Goal: Task Accomplishment & Management: Manage account settings

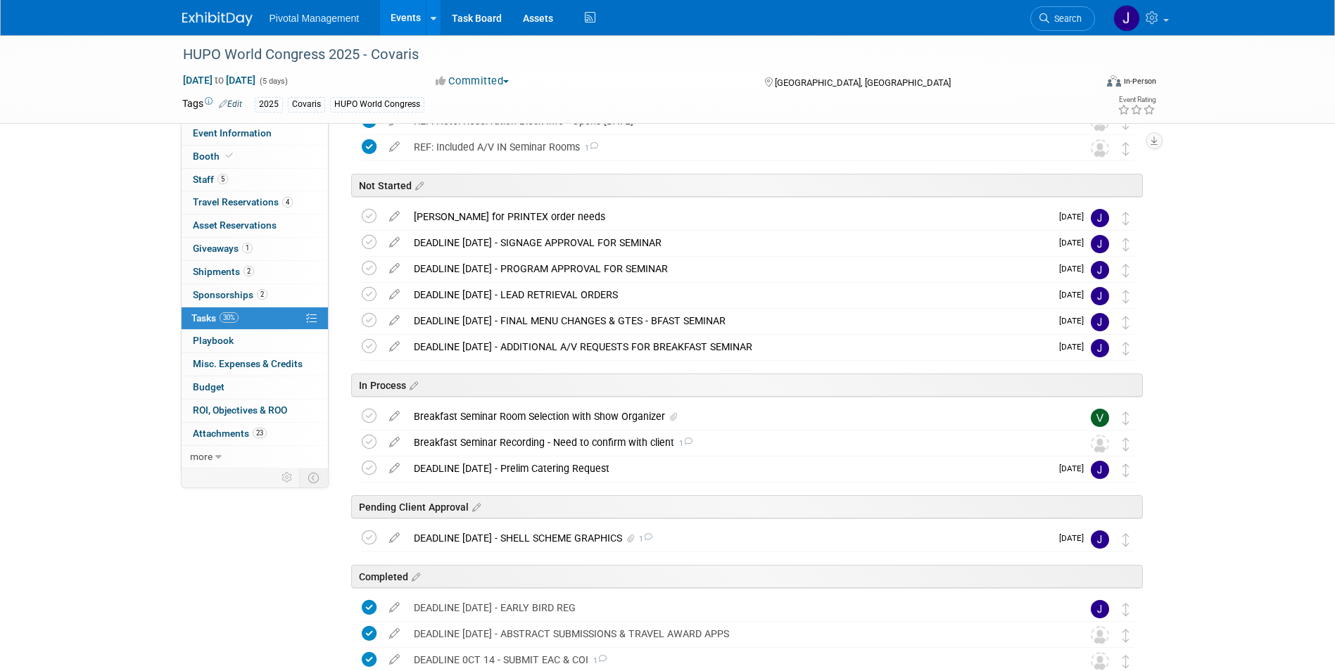
scroll to position [156, 0]
click at [1056, 16] on span "Search" at bounding box center [1065, 18] width 32 height 11
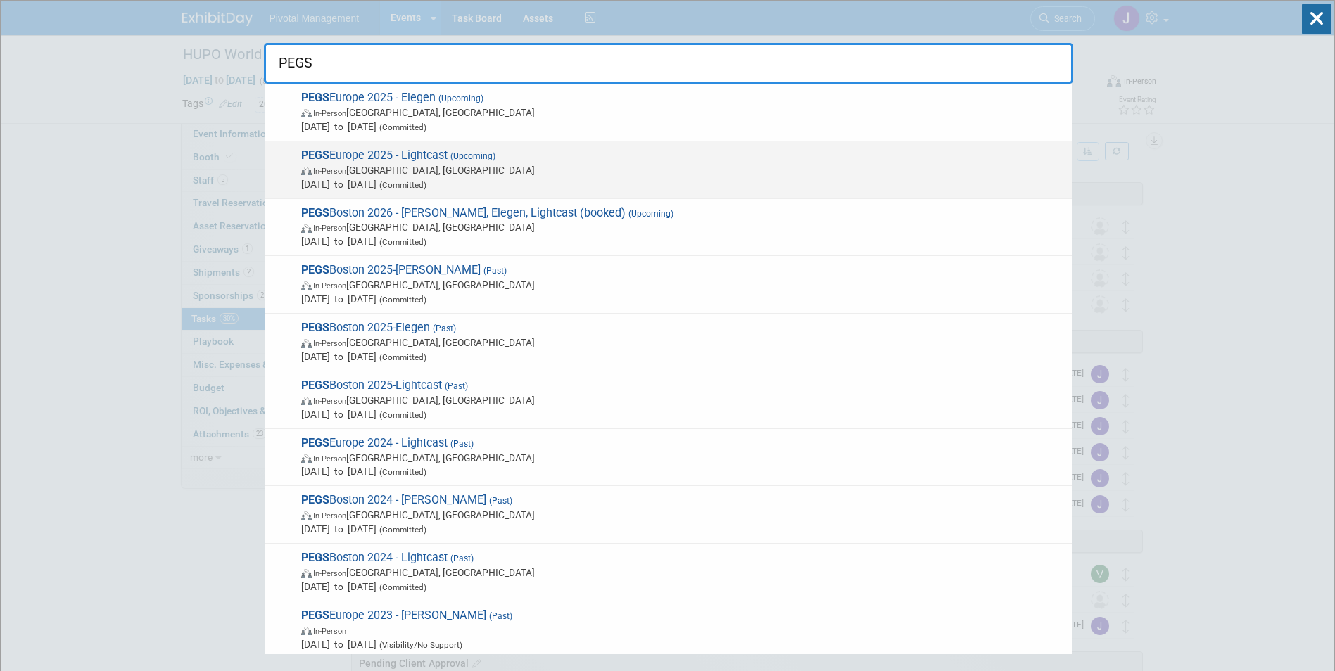
type input "PEGS"
click at [438, 141] on div "PEGS Europe 2025 - Lightcast (Upcoming) In-Person [GEOGRAPHIC_DATA], [GEOGRAPHI…" at bounding box center [668, 170] width 807 height 58
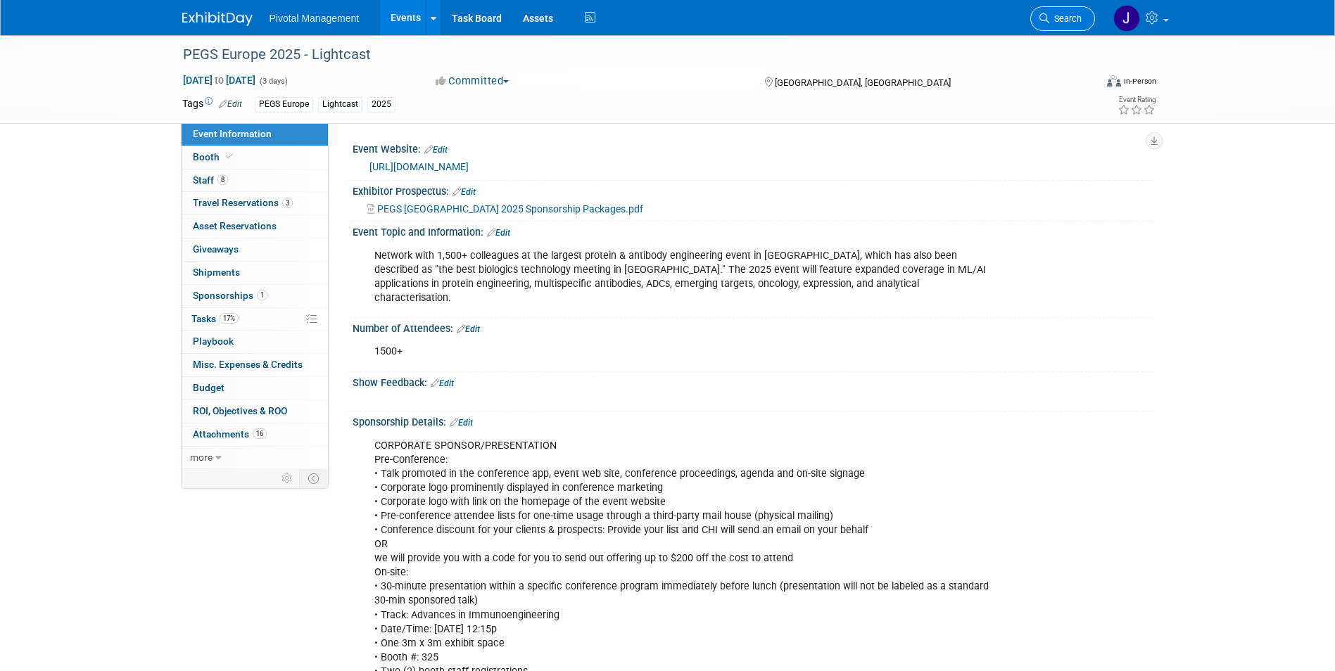
click at [1054, 27] on link "Search" at bounding box center [1062, 18] width 65 height 25
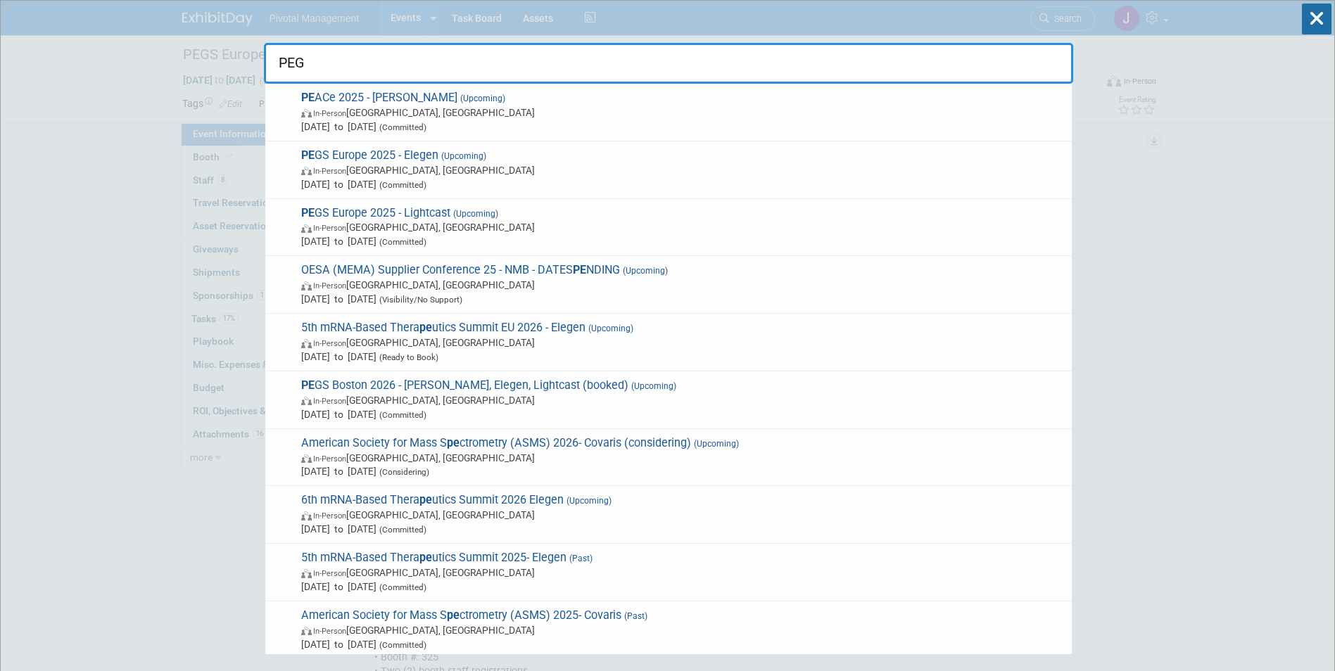
type input "PEGS"
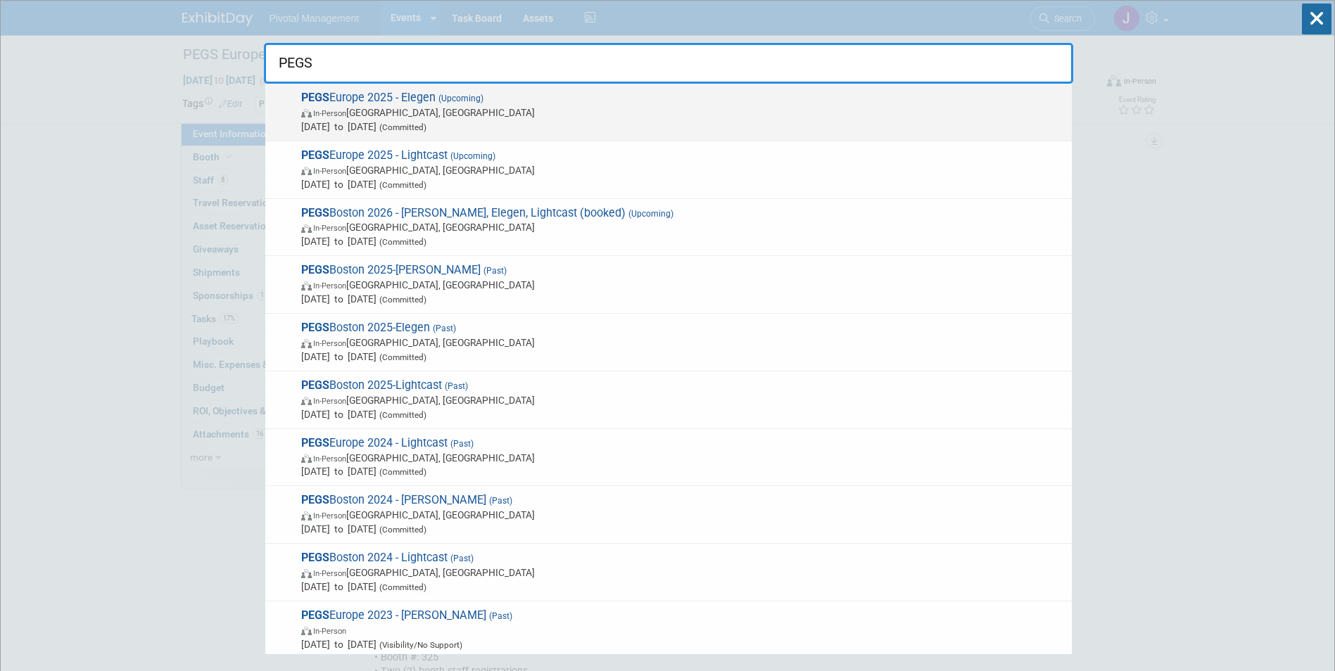
click at [410, 120] on span "Nov 11, 2025 to Nov 13, 2025 (Committed)" at bounding box center [683, 127] width 764 height 14
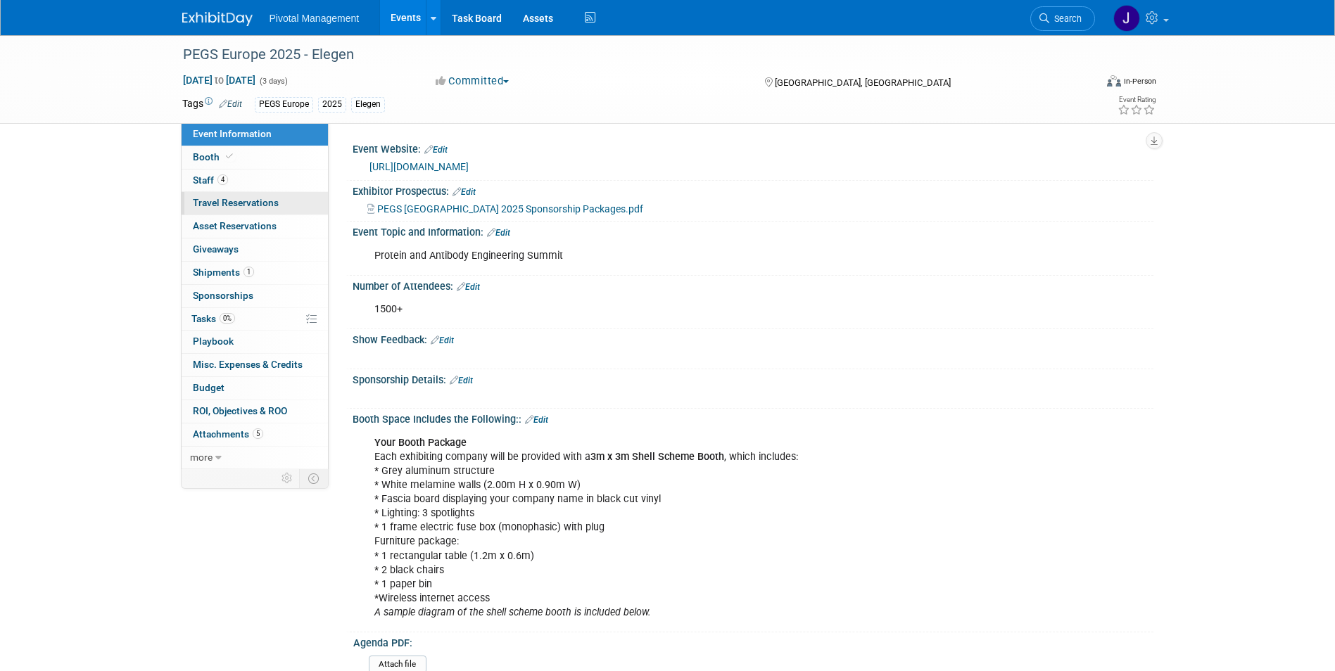
click at [235, 205] on span "Travel Reservations 0" at bounding box center [236, 202] width 86 height 11
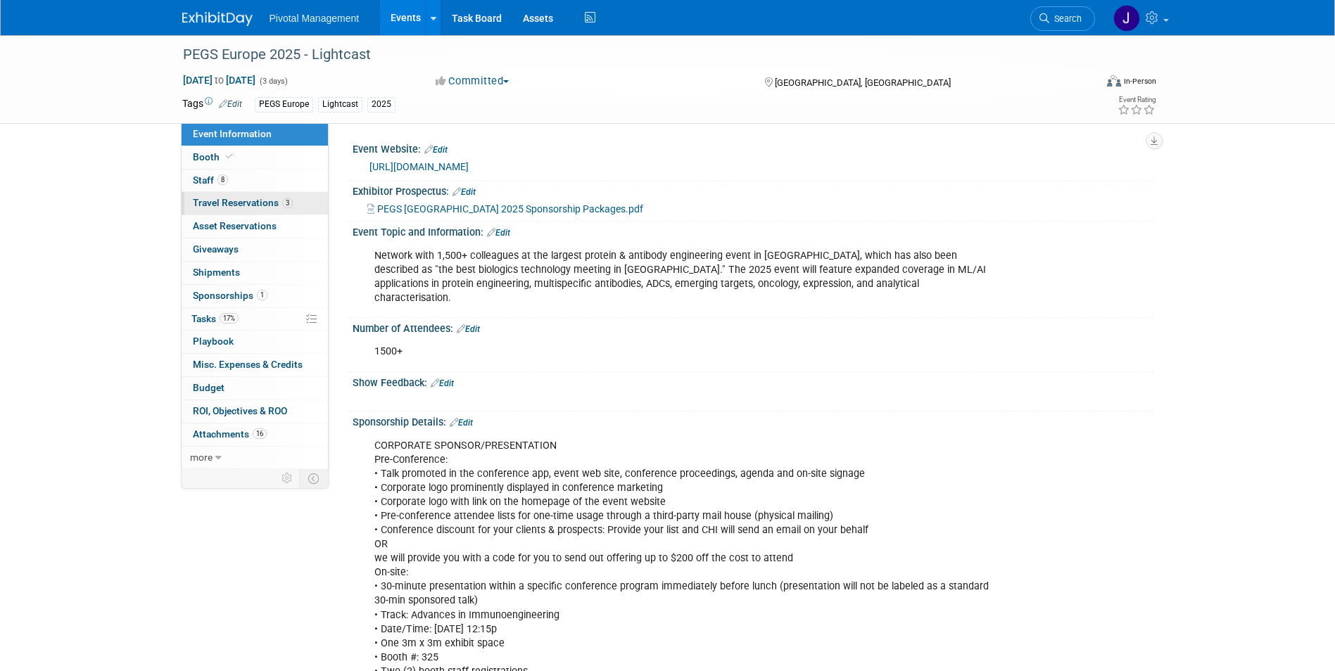
click at [241, 201] on span "Travel Reservations 3" at bounding box center [243, 202] width 100 height 11
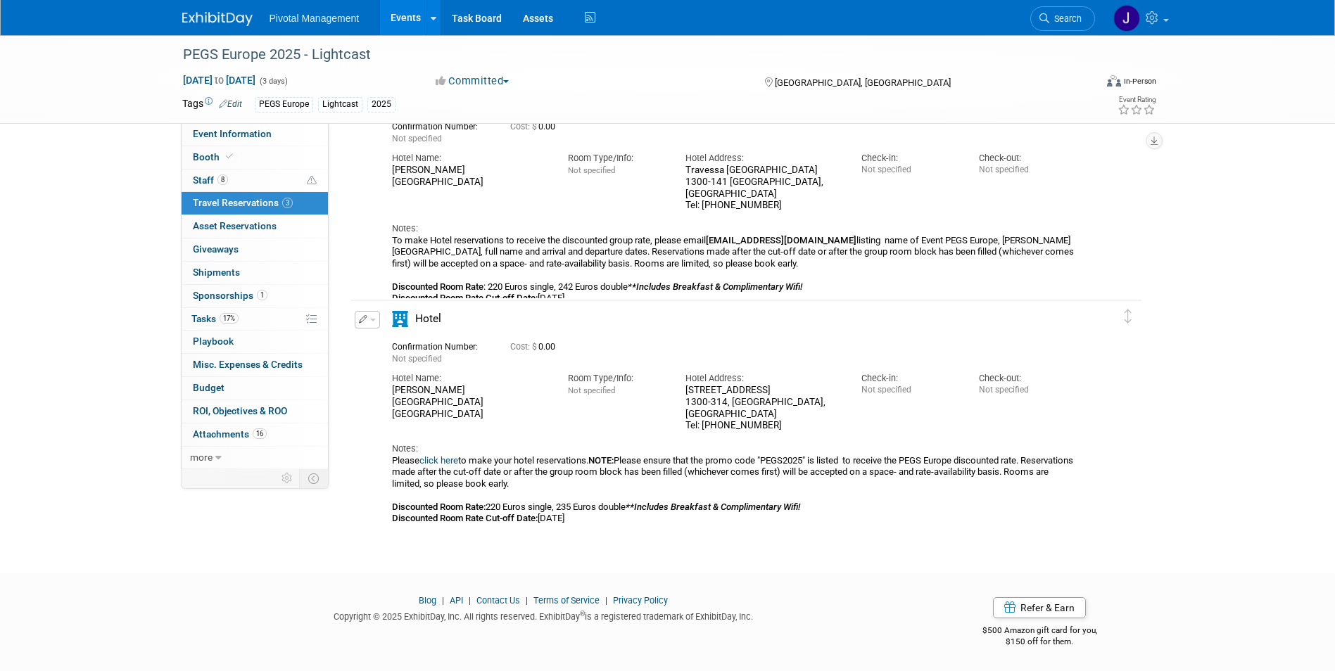
scroll to position [325, 0]
click at [1052, 27] on link "Search" at bounding box center [1062, 18] width 65 height 25
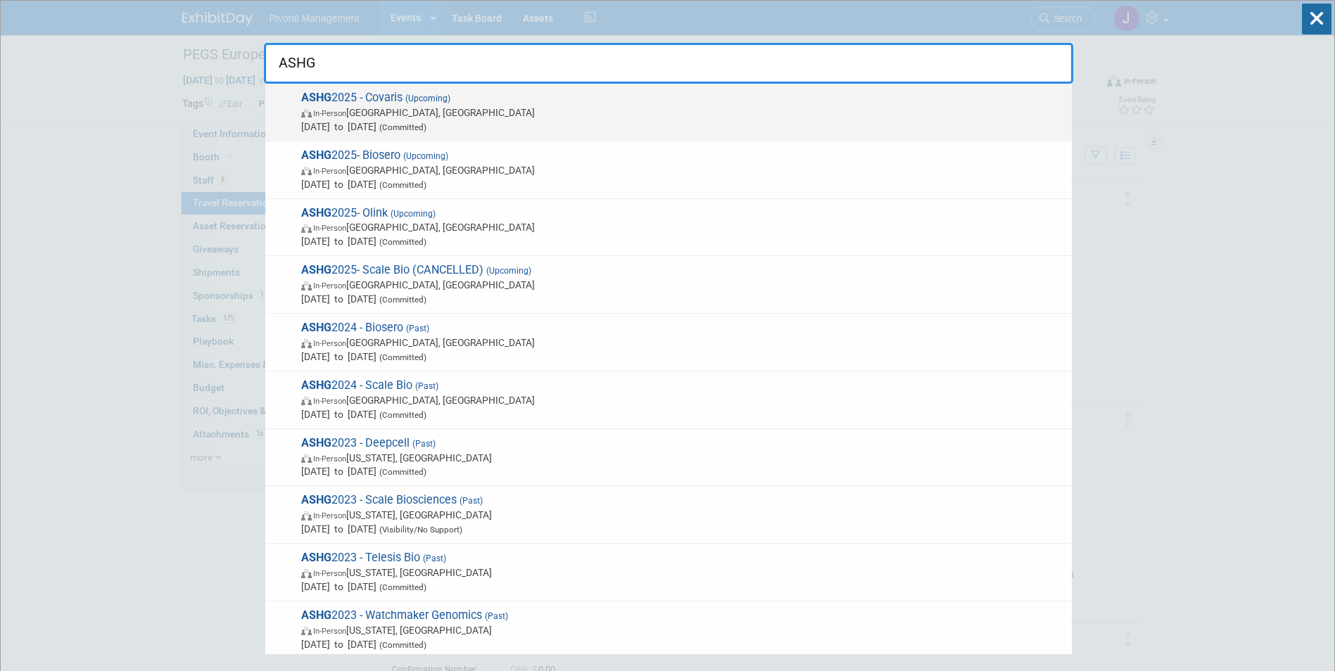
type input "ASHG"
click at [460, 120] on span "Oct 15, 2025 to Oct 17, 2025 (Committed)" at bounding box center [683, 127] width 764 height 14
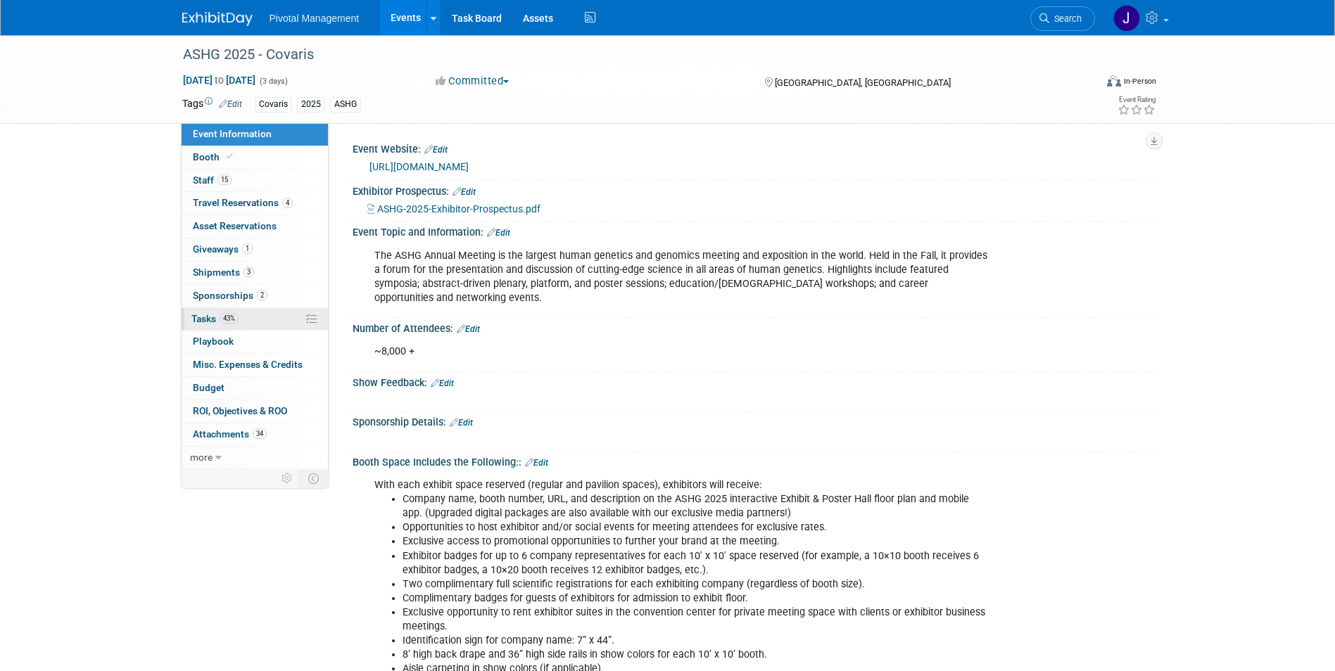
click at [210, 320] on span "Tasks 43%" at bounding box center [214, 318] width 47 height 11
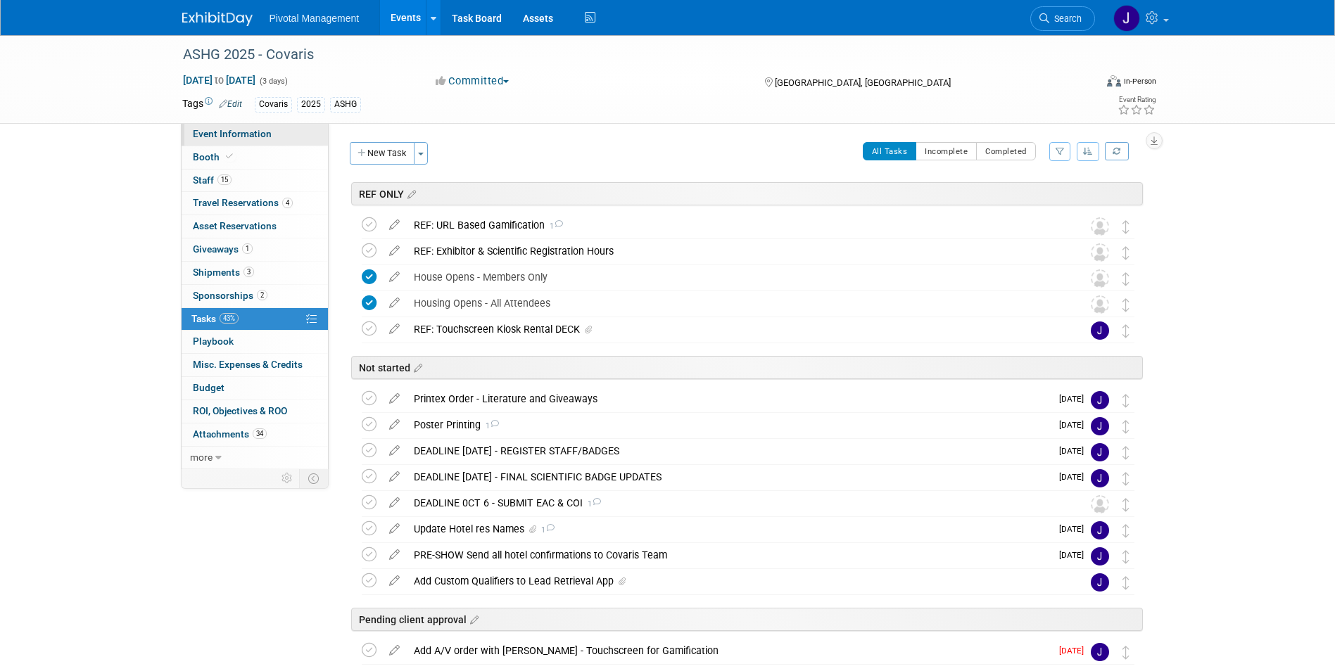
click at [298, 128] on link "Event Information" at bounding box center [255, 134] width 146 height 23
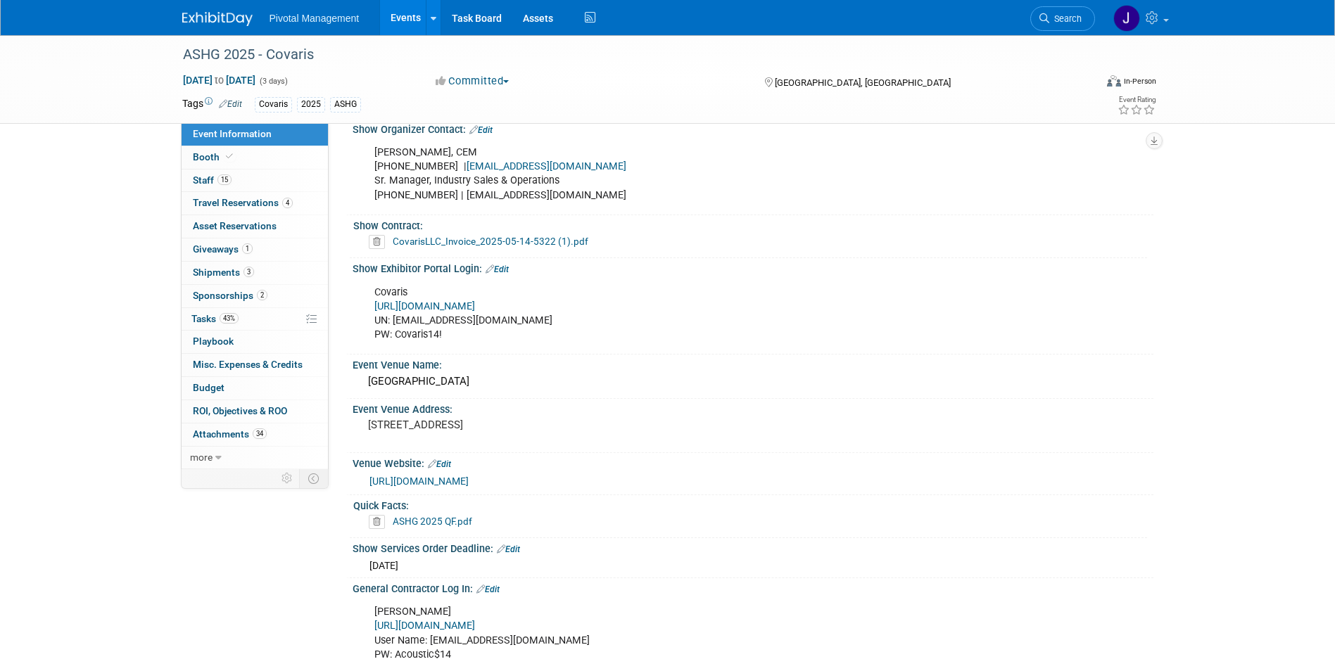
scroll to position [873, 0]
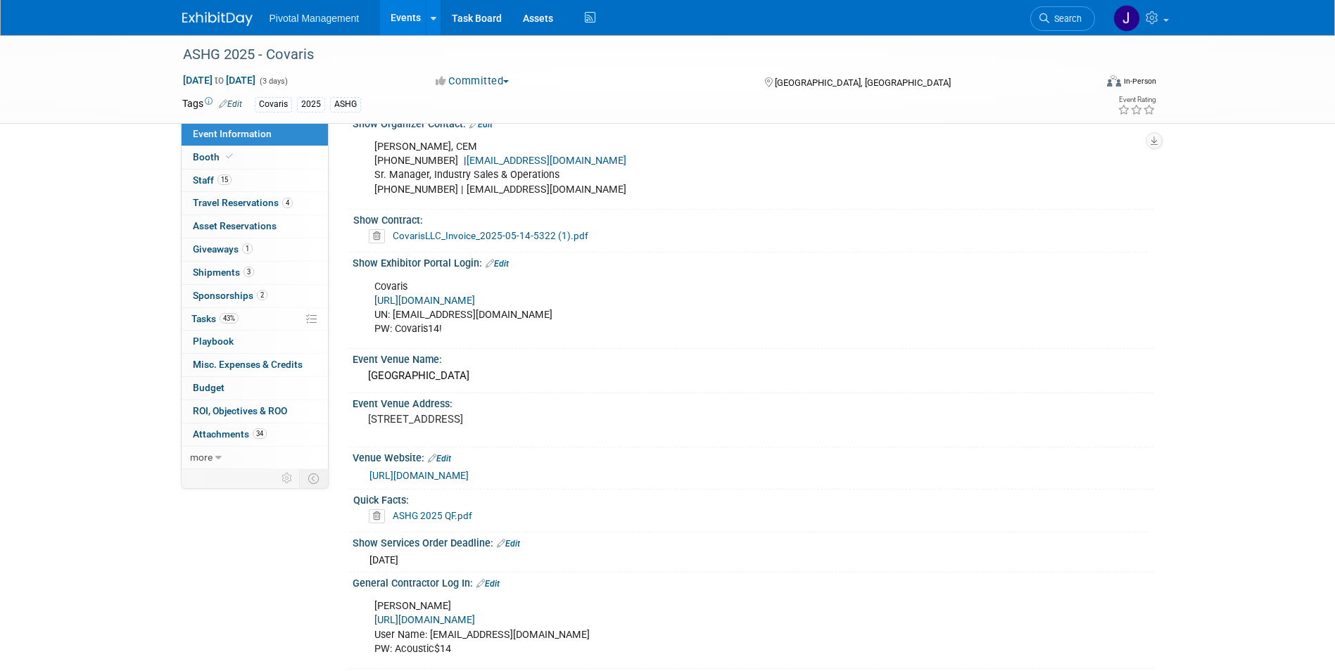
click at [475, 295] on link "https://ASHG25.exh.mapyourshow.com/" at bounding box center [424, 301] width 101 height 12
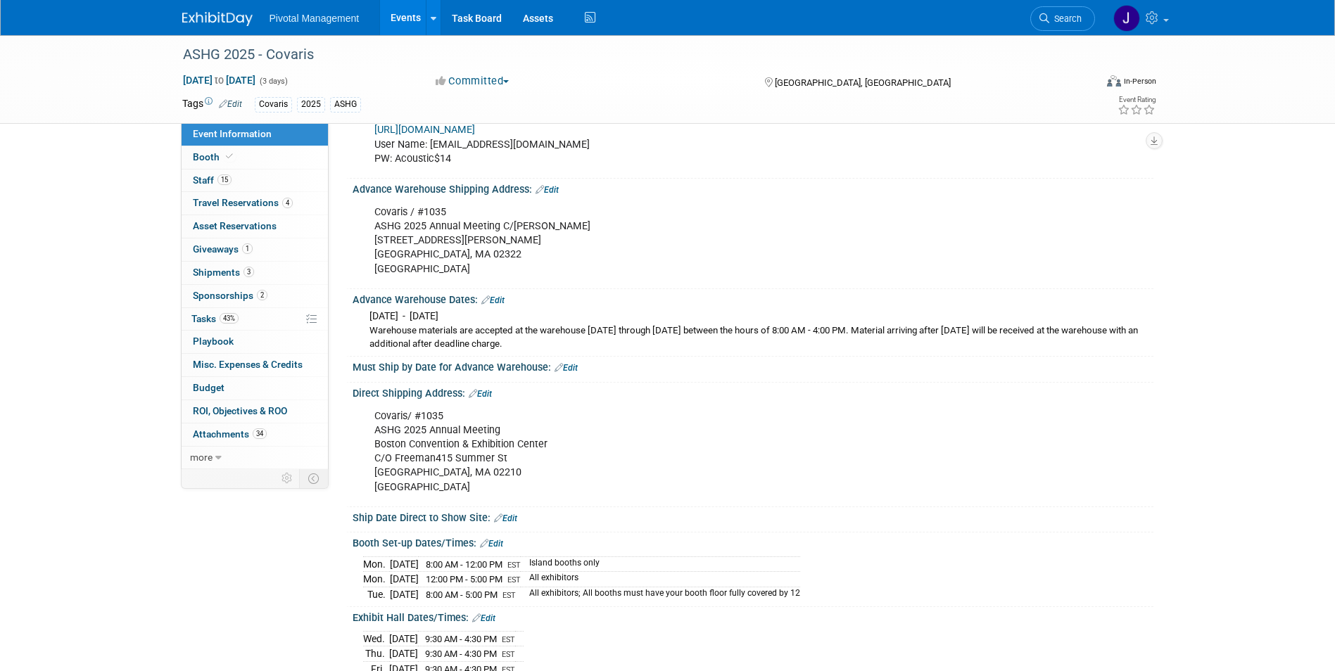
scroll to position [1209, 0]
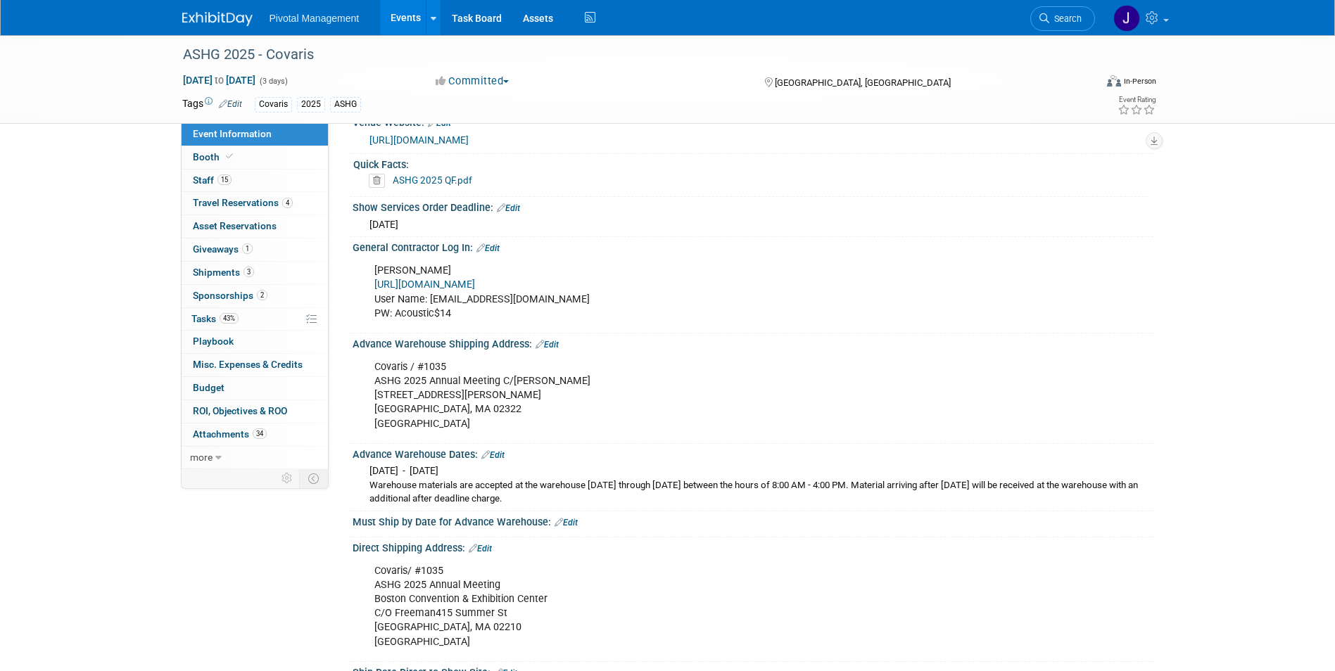
click at [475, 279] on link "https://www.freemanco.com/store/" at bounding box center [424, 285] width 101 height 12
click at [1088, 8] on link "Search" at bounding box center [1062, 18] width 65 height 25
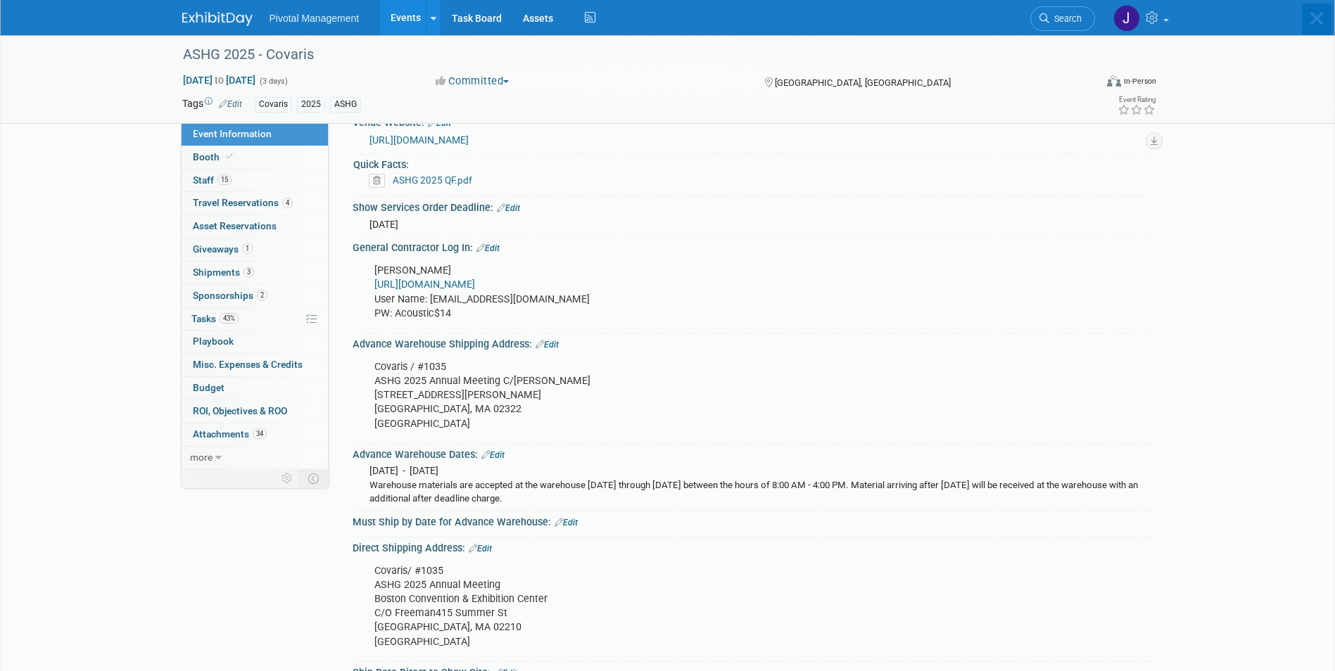
scroll to position [0, 0]
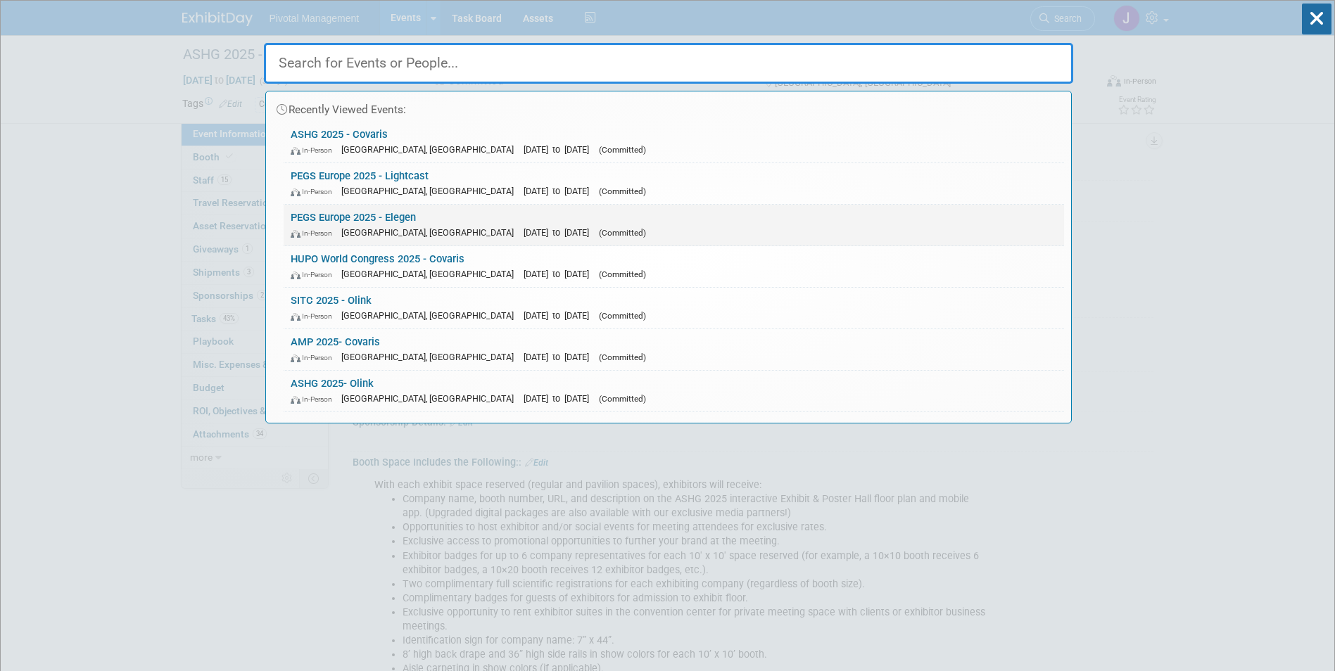
click at [453, 222] on link "PEGS Europe 2025 - Elegen In-Person Lisboa, Portugal Nov 11, 2025 to Nov 13, 20…" at bounding box center [674, 225] width 781 height 41
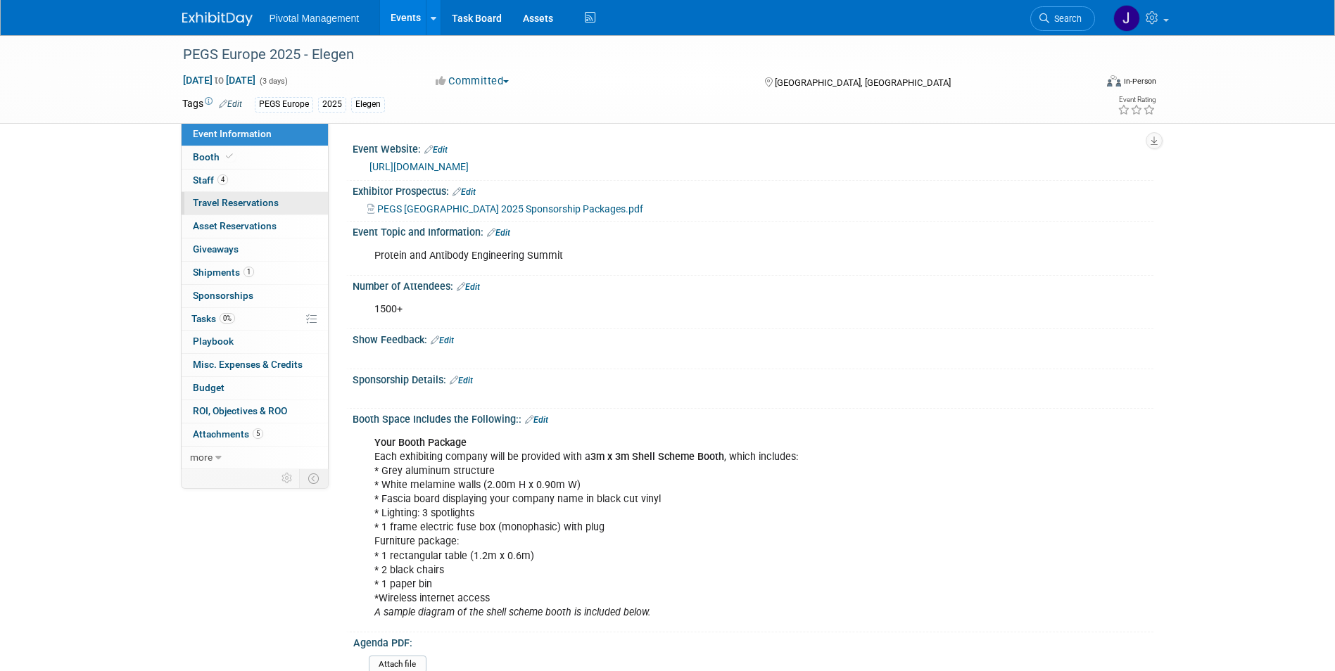
click at [286, 199] on link "0 Travel Reservations 0" at bounding box center [255, 203] width 146 height 23
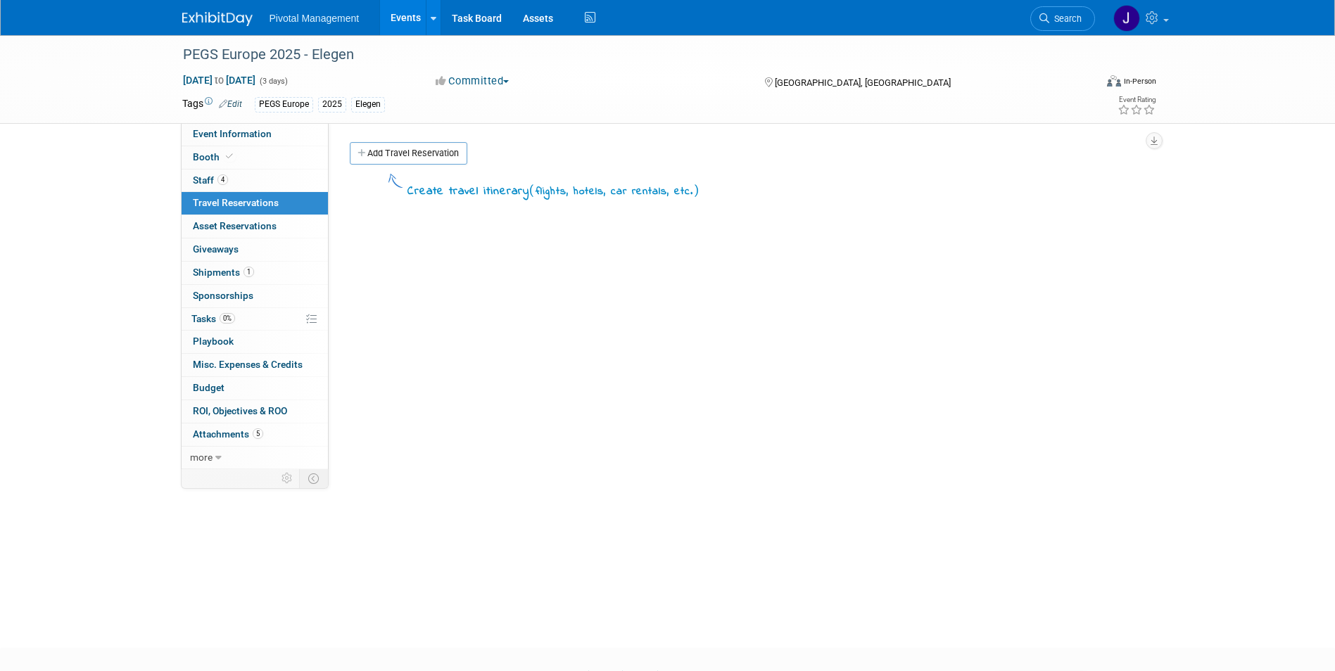
click at [435, 156] on link "Add Travel Reservation" at bounding box center [409, 153] width 118 height 23
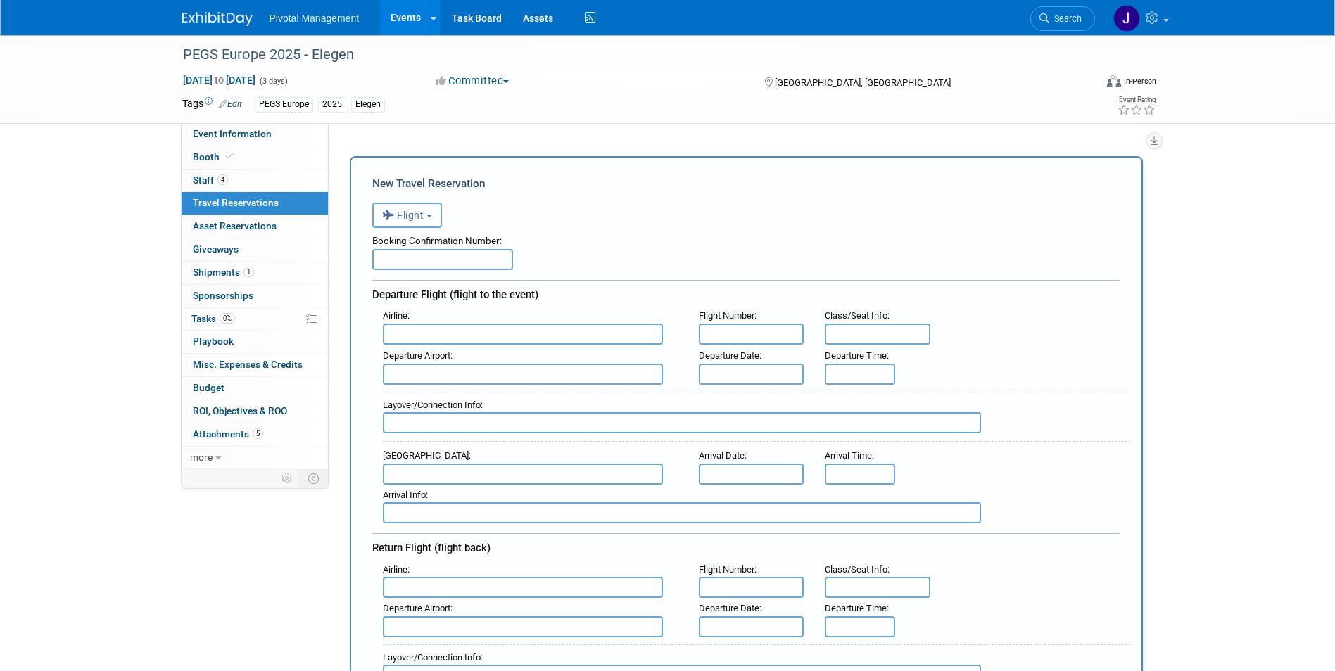
click at [428, 221] on button "Flight" at bounding box center [407, 215] width 70 height 25
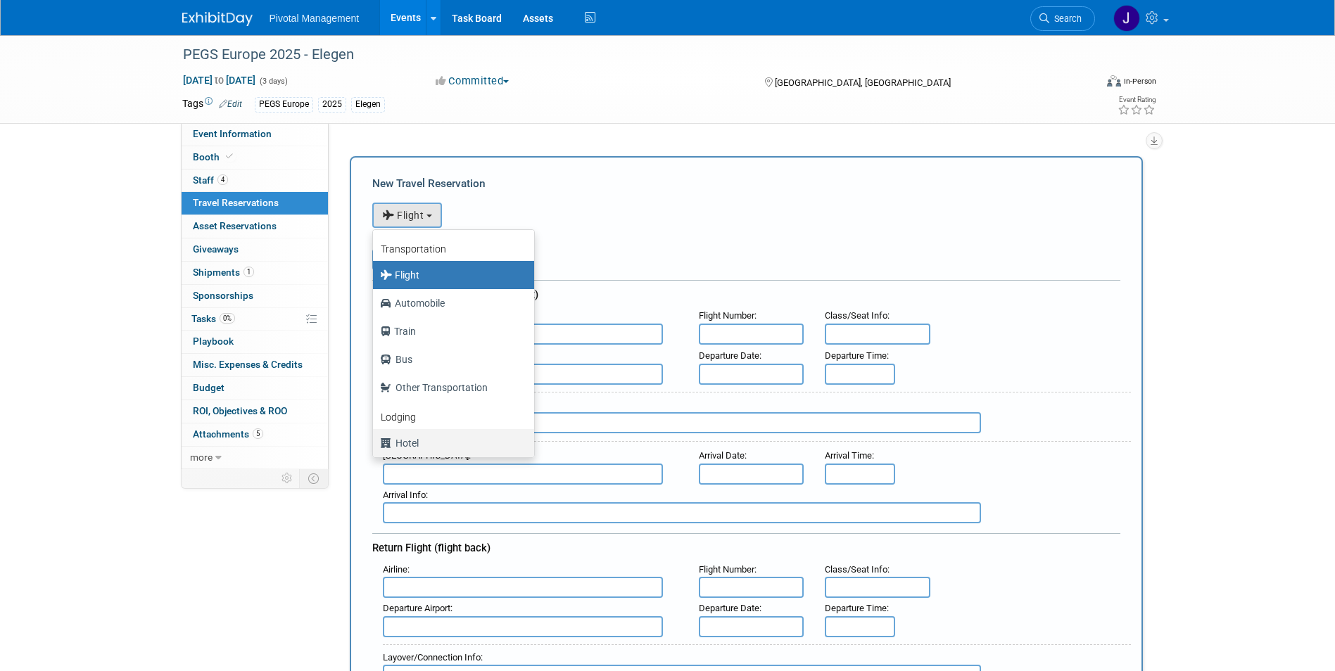
click at [425, 441] on label "Hotel" at bounding box center [450, 443] width 140 height 23
click at [375, 441] on input "Hotel" at bounding box center [370, 441] width 9 height 9
select select "6"
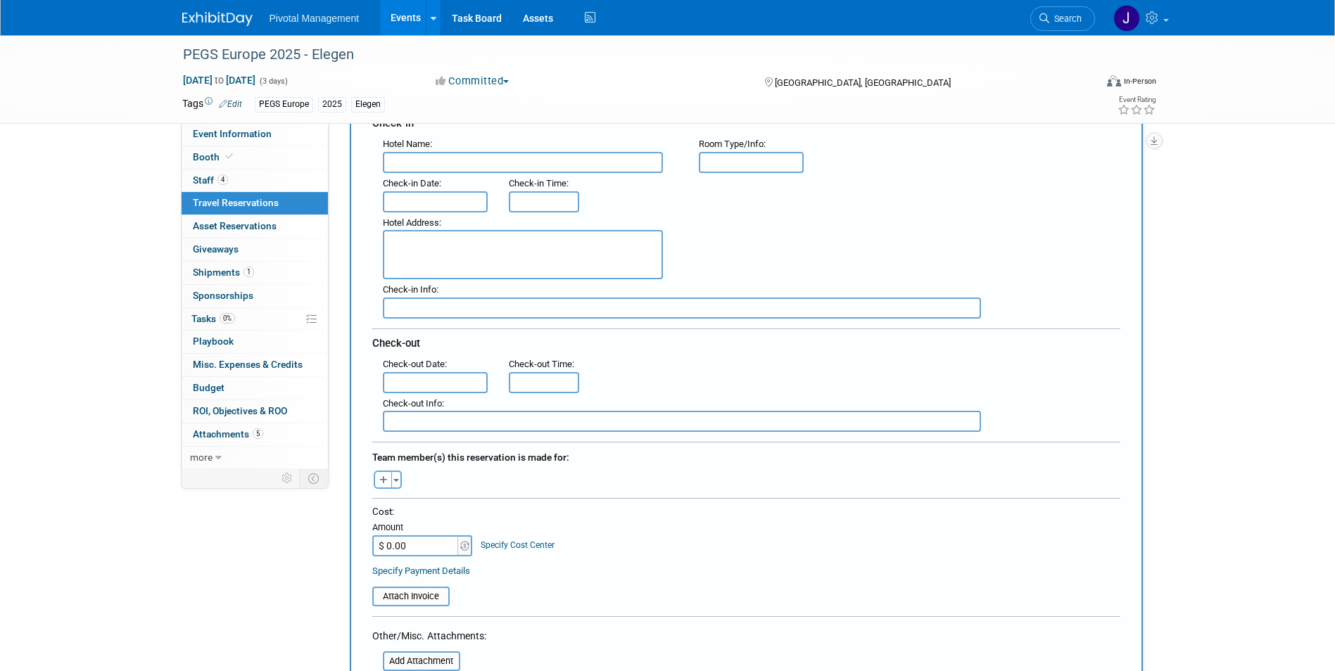
scroll to position [178, 0]
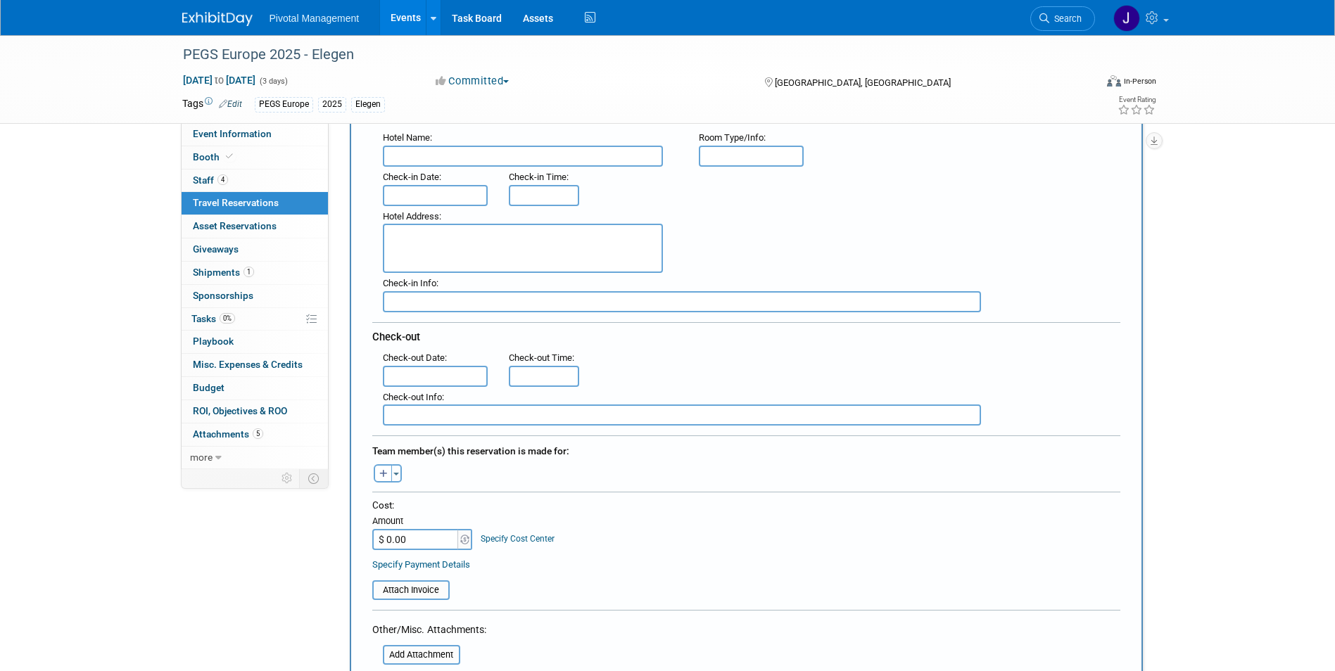
click at [485, 163] on input "text" at bounding box center [523, 156] width 280 height 21
paste input "Holiday Inn Express Lisbon - Alfragide"
type input "Holiday Inn Express Lisbon - Alfragide"
click at [488, 246] on textarea at bounding box center [523, 248] width 280 height 49
paste textarea "Rua da Quinta do Paizinho, no. 11, Carnaxide, , Portugal"
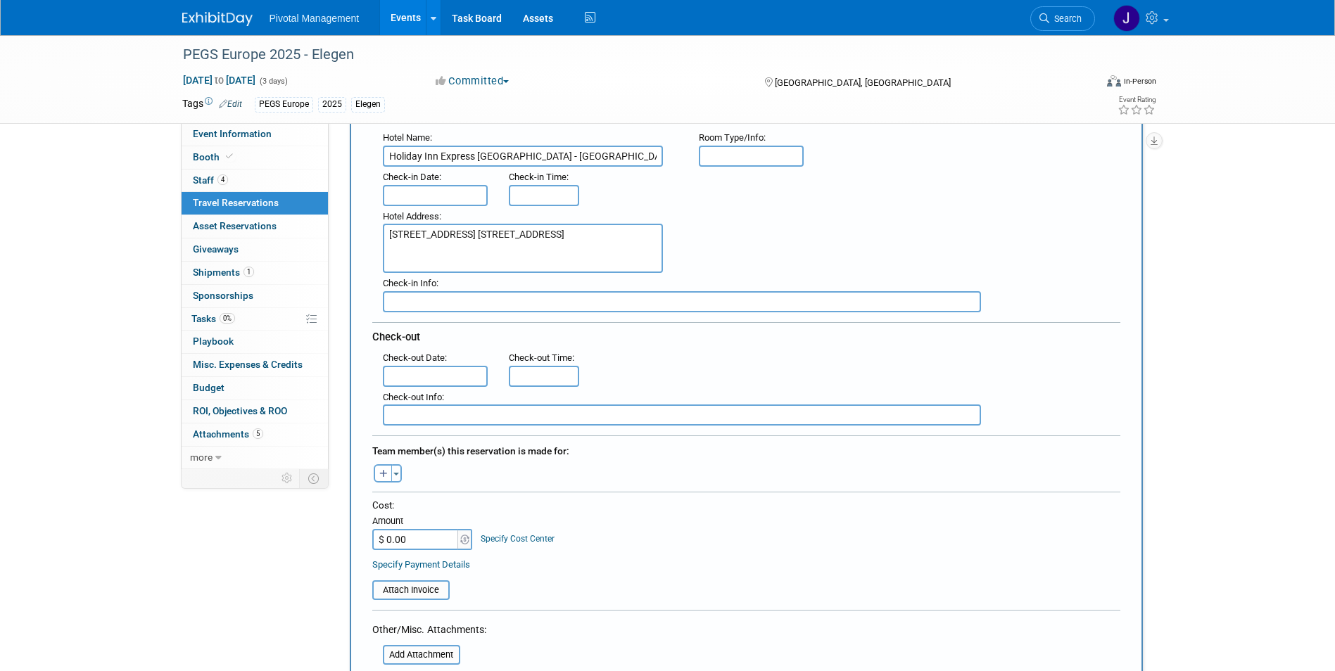
drag, startPoint x: 586, startPoint y: 229, endPoint x: 595, endPoint y: 233, distance: 9.2
click at [586, 229] on textarea "Rua da Quinta do Paizinho, no. 11, Carnaxide, , Portugal" at bounding box center [523, 248] width 280 height 49
click at [643, 234] on textarea "Rua da Quinta do Paizinho, no. 11, Carnaxide, , Portugal" at bounding box center [523, 248] width 280 height 49
paste textarea "Reservations: 1-888-465-4329 Front Desk: 351-21-4009200"
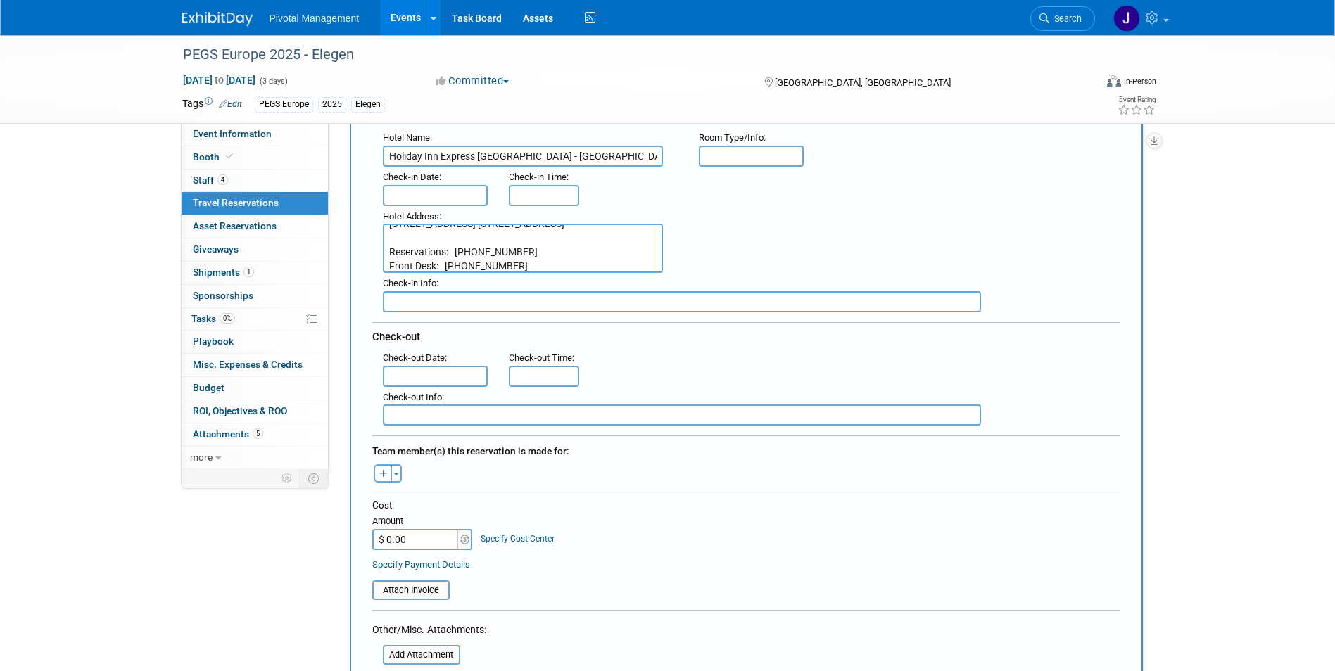
type textarea "Rua da Quinta do Paizinho, no. 11, Carnaxide, , Portugal Reservations: 1-888-46…"
type input "3:00 PM"
click at [559, 189] on input "3:00 PM" at bounding box center [544, 195] width 70 height 21
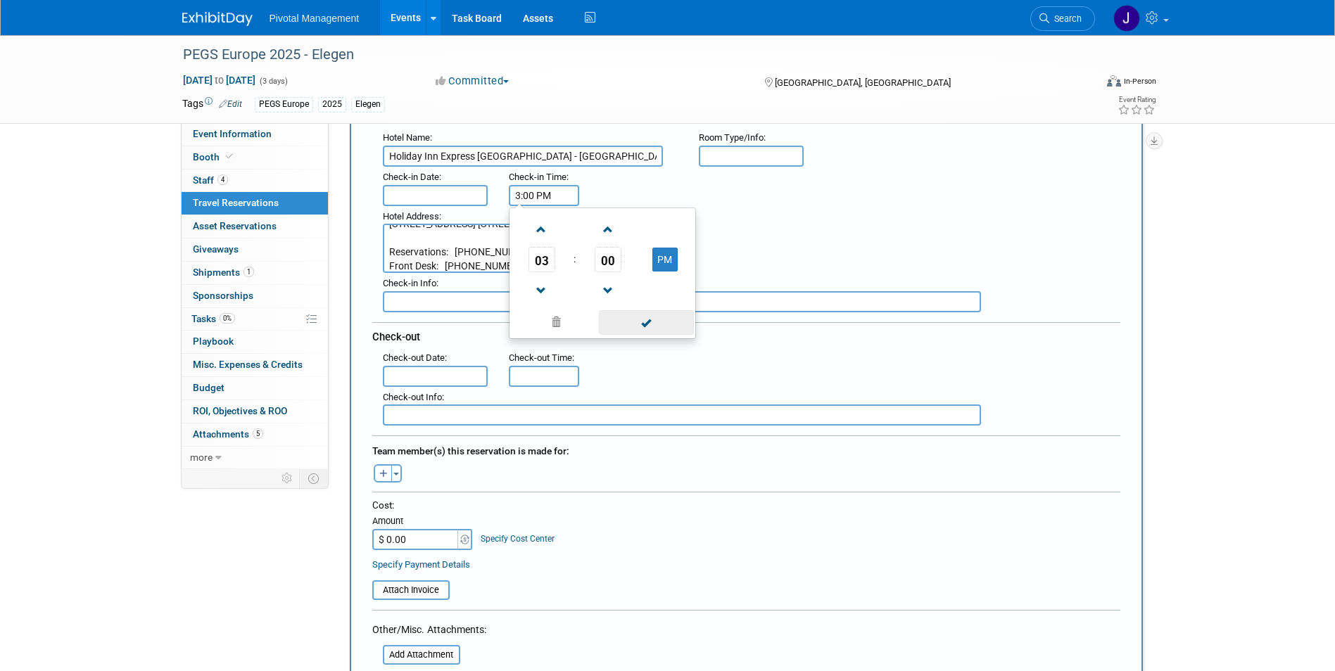
click at [653, 327] on span at bounding box center [646, 322] width 95 height 25
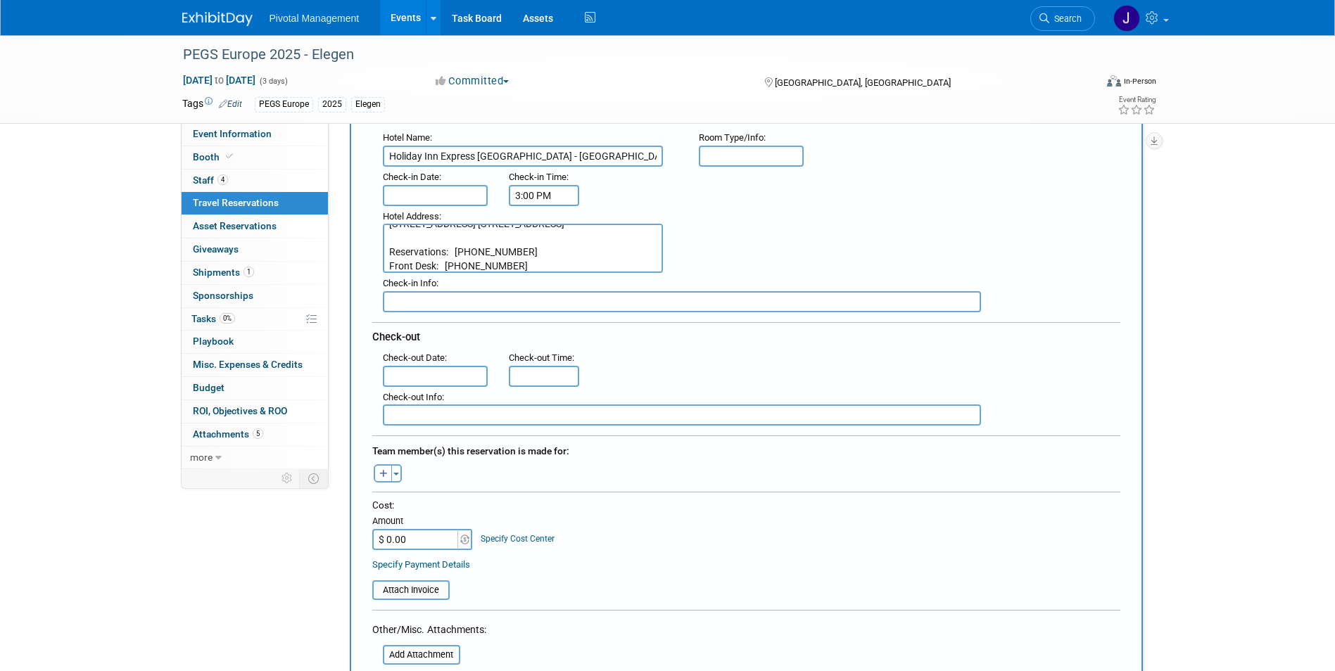
click at [553, 363] on div "Check-out Time :" at bounding box center [542, 358] width 67 height 15
click at [558, 374] on input "11:00 AM" at bounding box center [544, 376] width 70 height 21
drag, startPoint x: 558, startPoint y: 374, endPoint x: 463, endPoint y: 367, distance: 95.3
click at [463, 367] on div ": Check-out Date : Check-out Time : 11:00 AM 11 : 00 AM 12 01 02 03 04 05 06 07…" at bounding box center [751, 367] width 759 height 39
type input "12:00 PM"
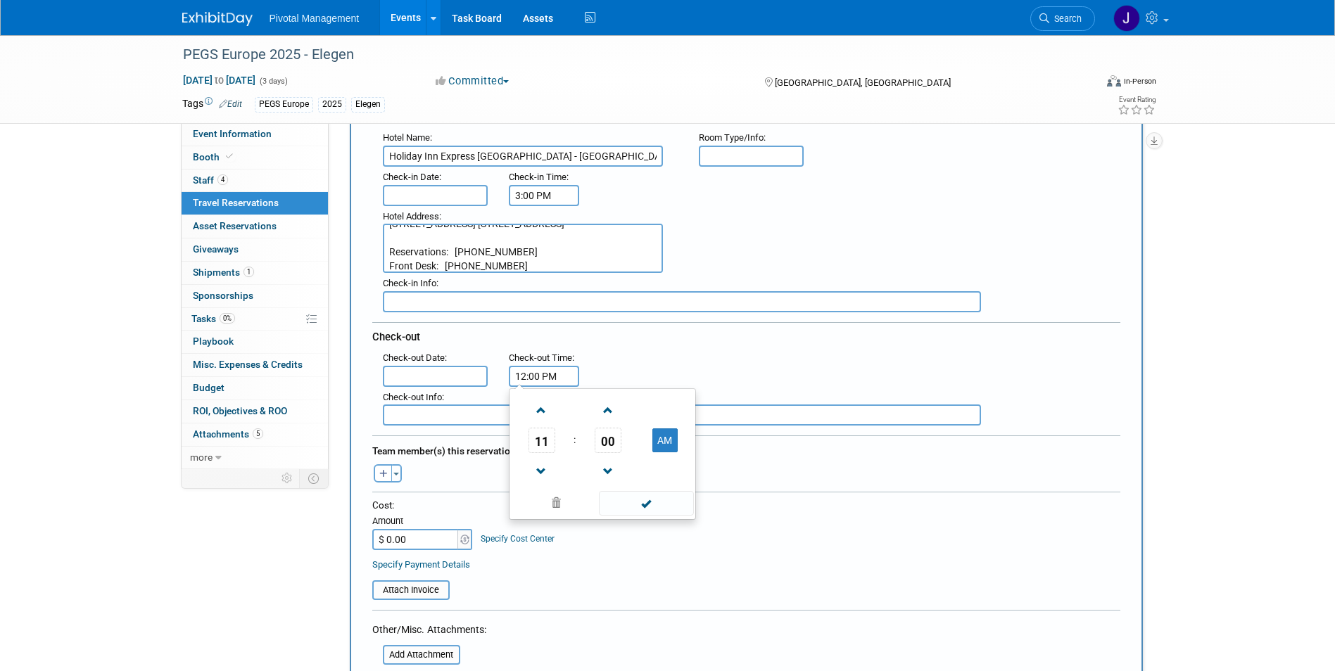
click at [431, 194] on input "text" at bounding box center [436, 195] width 106 height 21
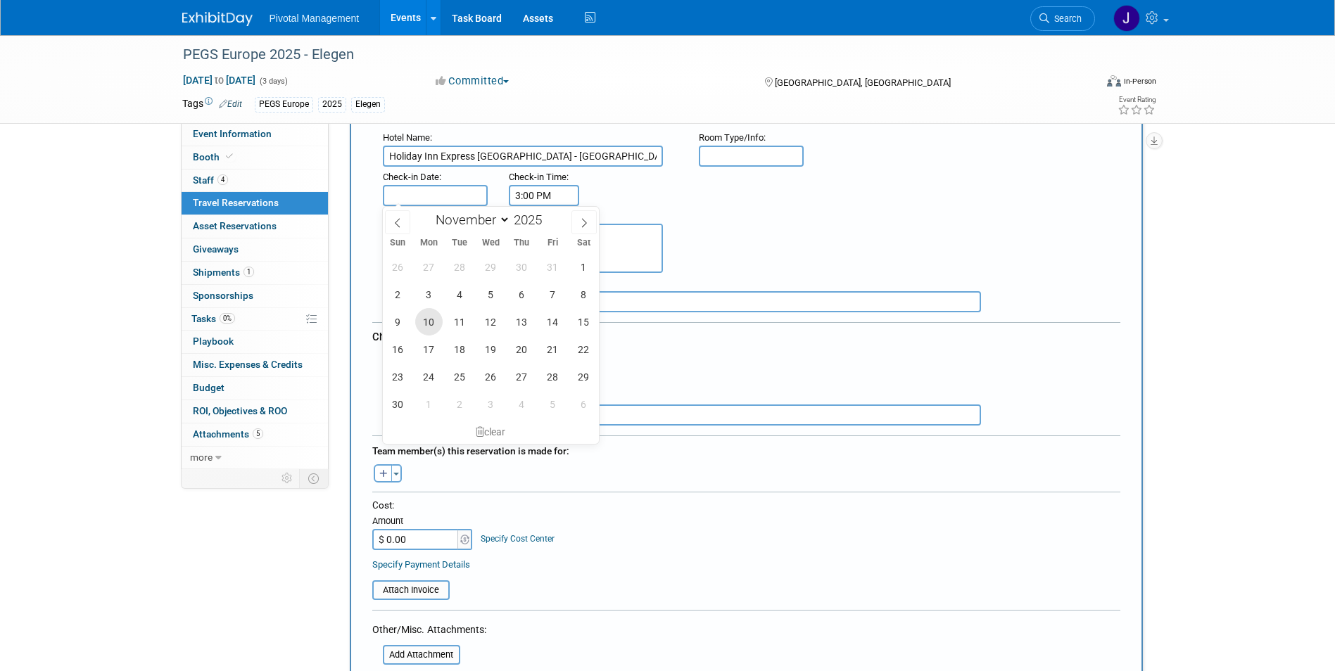
click at [423, 320] on span "10" at bounding box center [428, 321] width 27 height 27
type input "Nov 10, 2025"
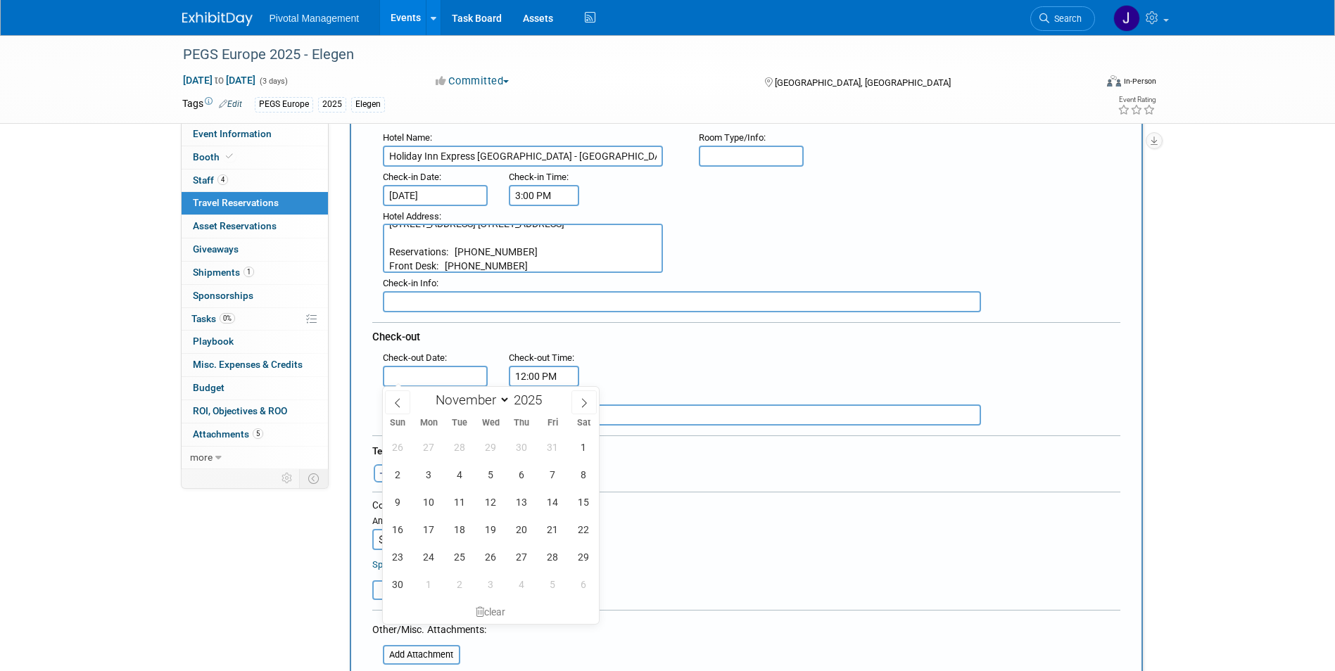
click at [425, 374] on input "text" at bounding box center [436, 376] width 106 height 21
click at [543, 499] on span "14" at bounding box center [552, 501] width 27 height 27
type input "Nov 14, 2025"
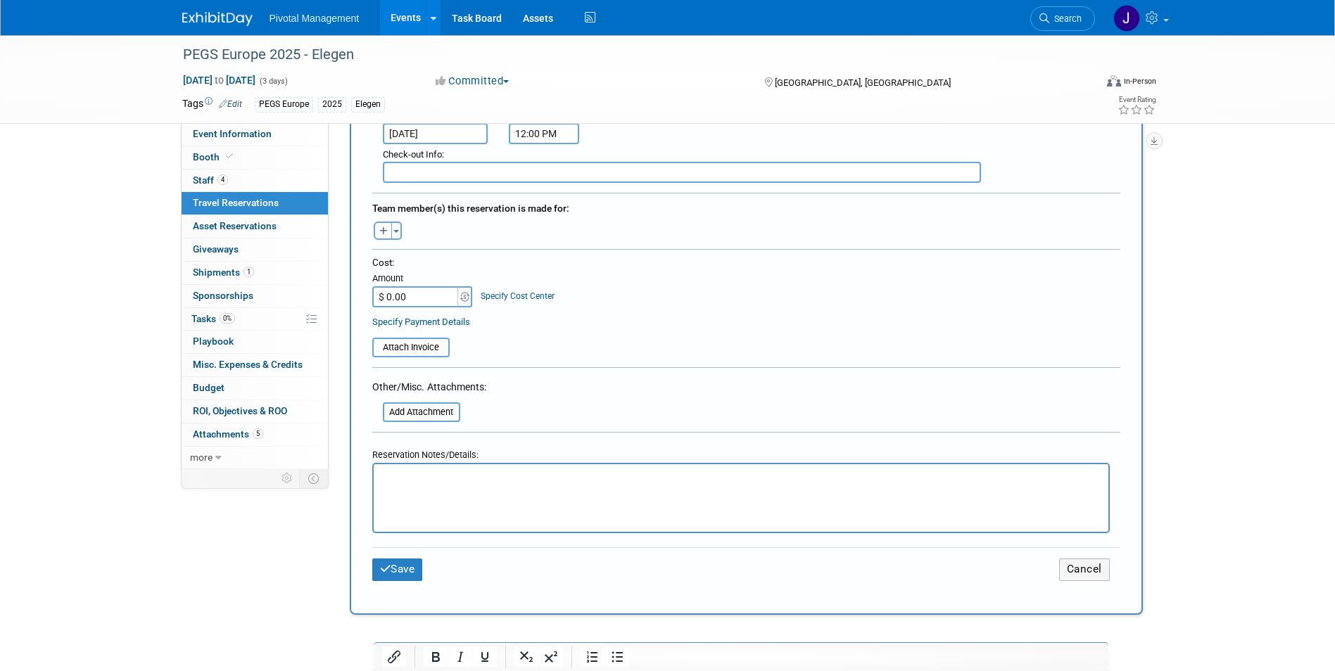
scroll to position [422, 0]
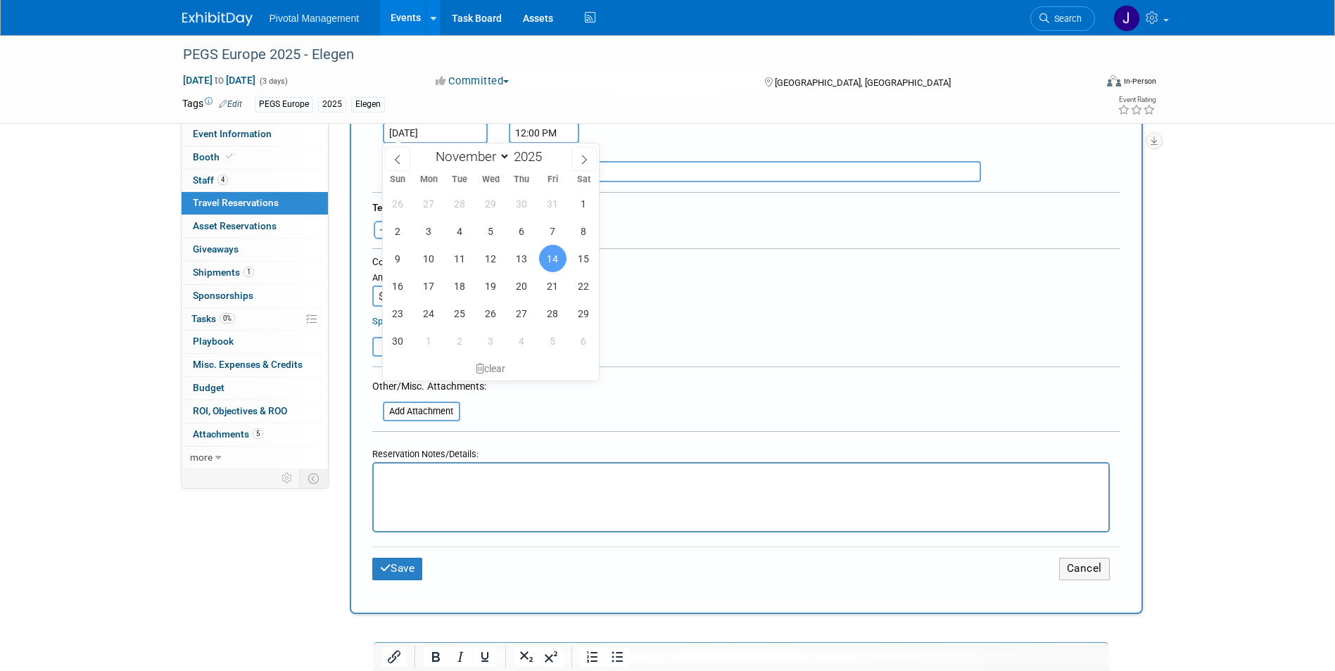
click at [550, 256] on span "14" at bounding box center [552, 258] width 27 height 27
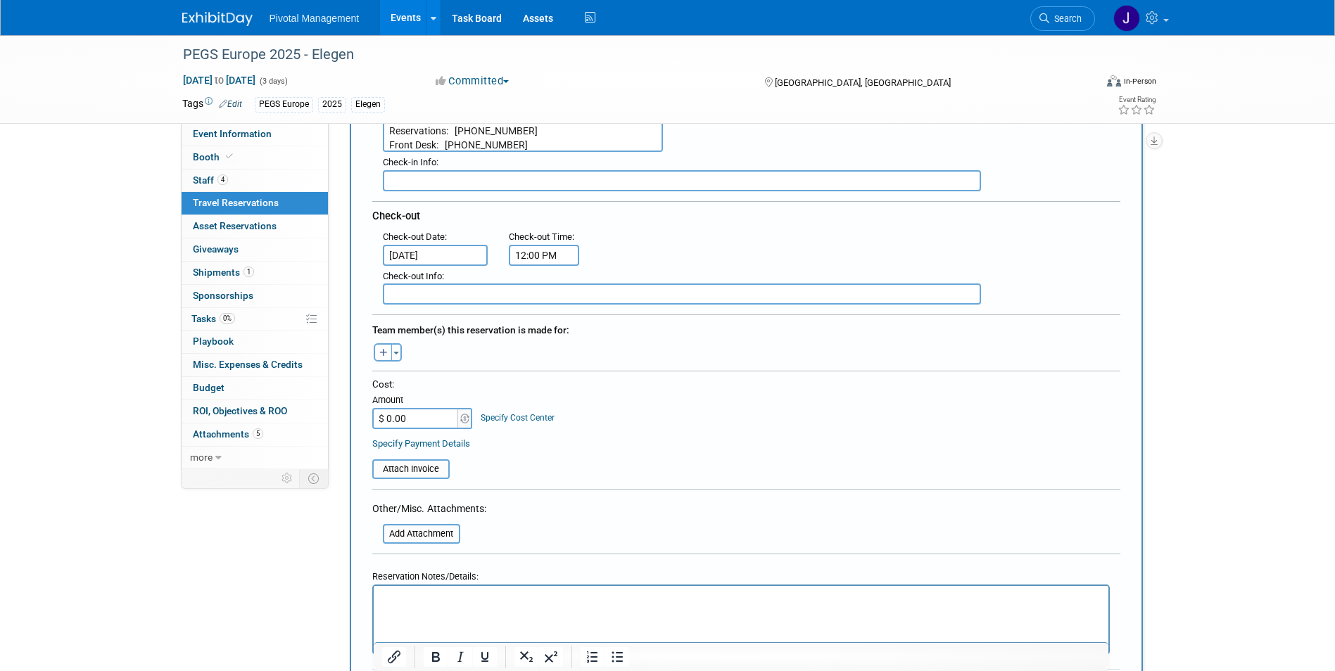
scroll to position [256, 0]
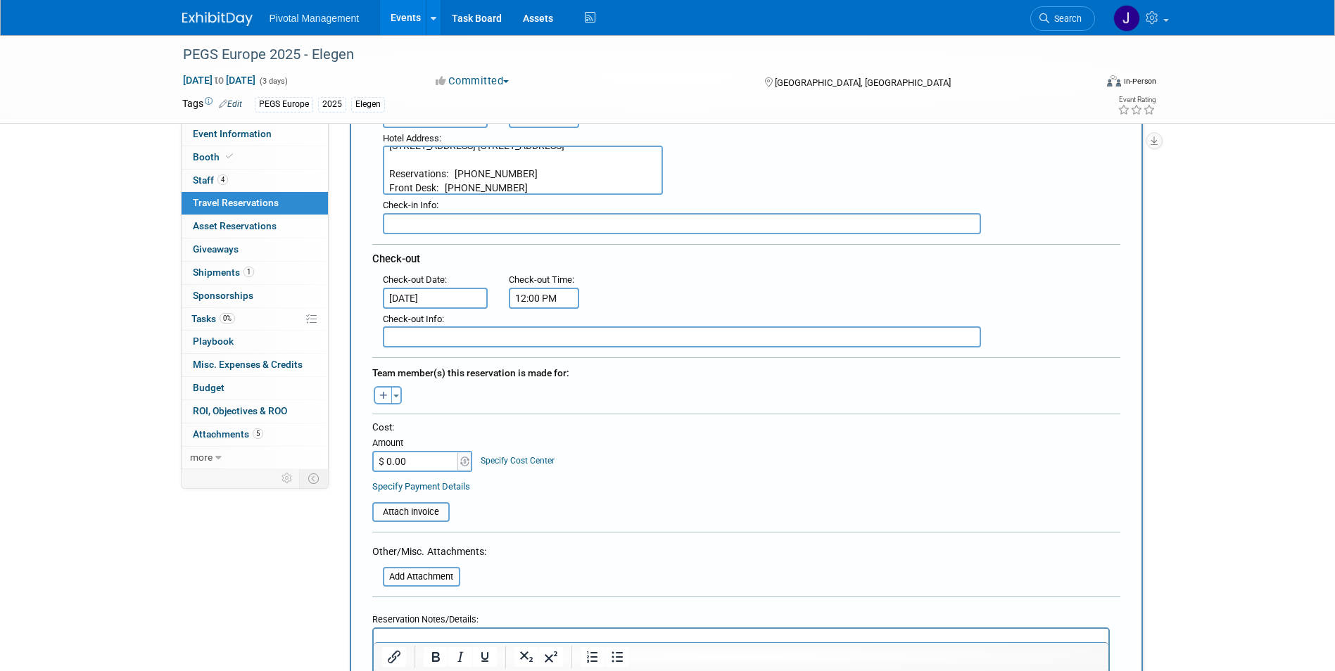
click at [379, 388] on button "button" at bounding box center [383, 395] width 18 height 18
select select
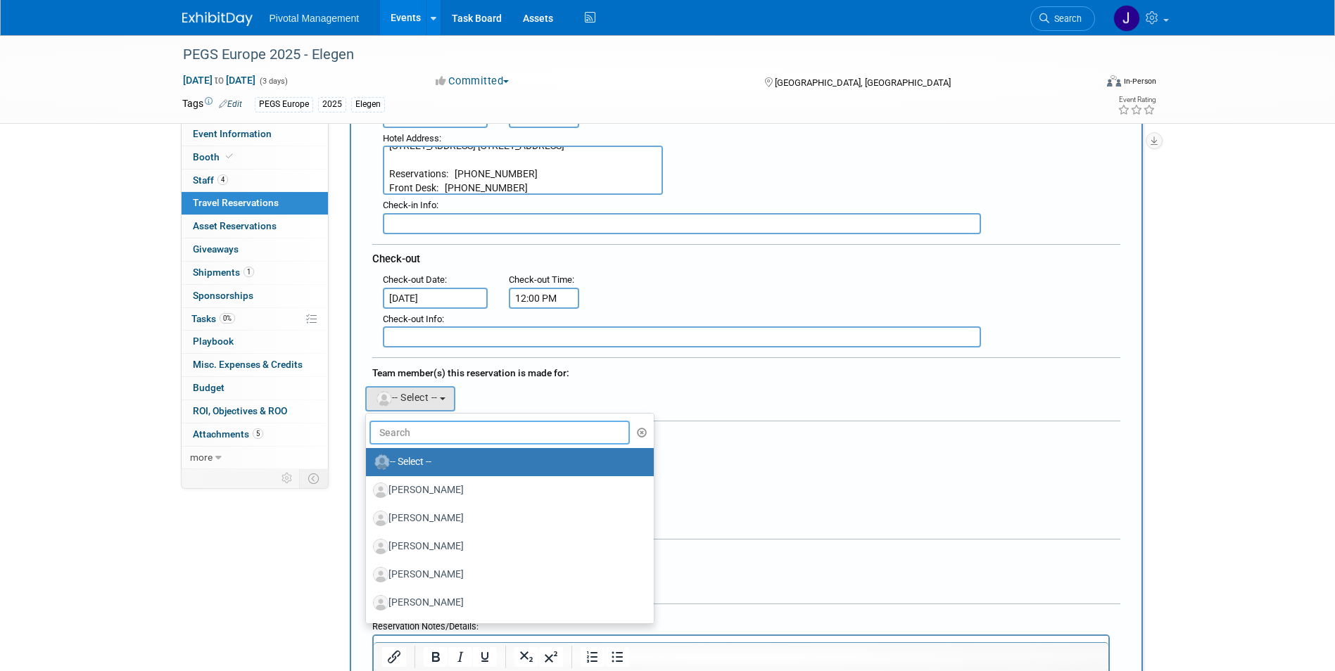
click at [441, 426] on input "text" at bounding box center [500, 433] width 261 height 24
type input "Connor"
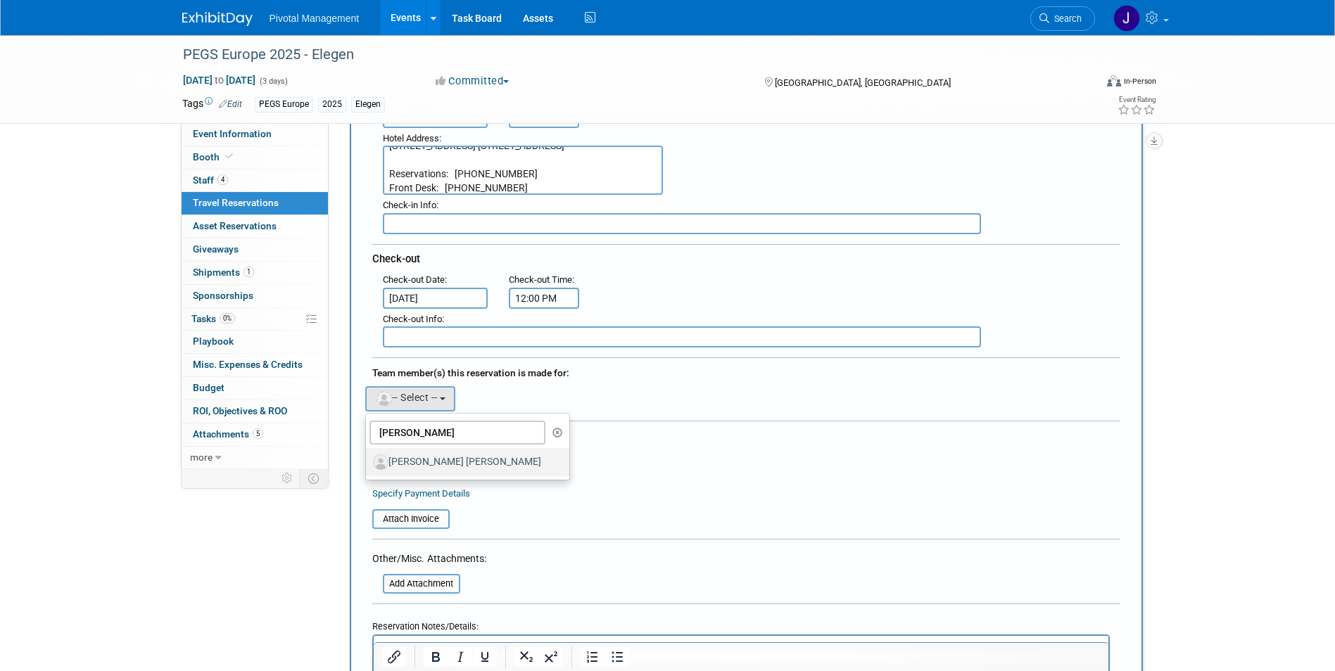
click at [449, 462] on label "[PERSON_NAME] [PERSON_NAME]" at bounding box center [464, 462] width 182 height 23
click at [368, 462] on input "[PERSON_NAME] [PERSON_NAME]" at bounding box center [363, 460] width 9 height 9
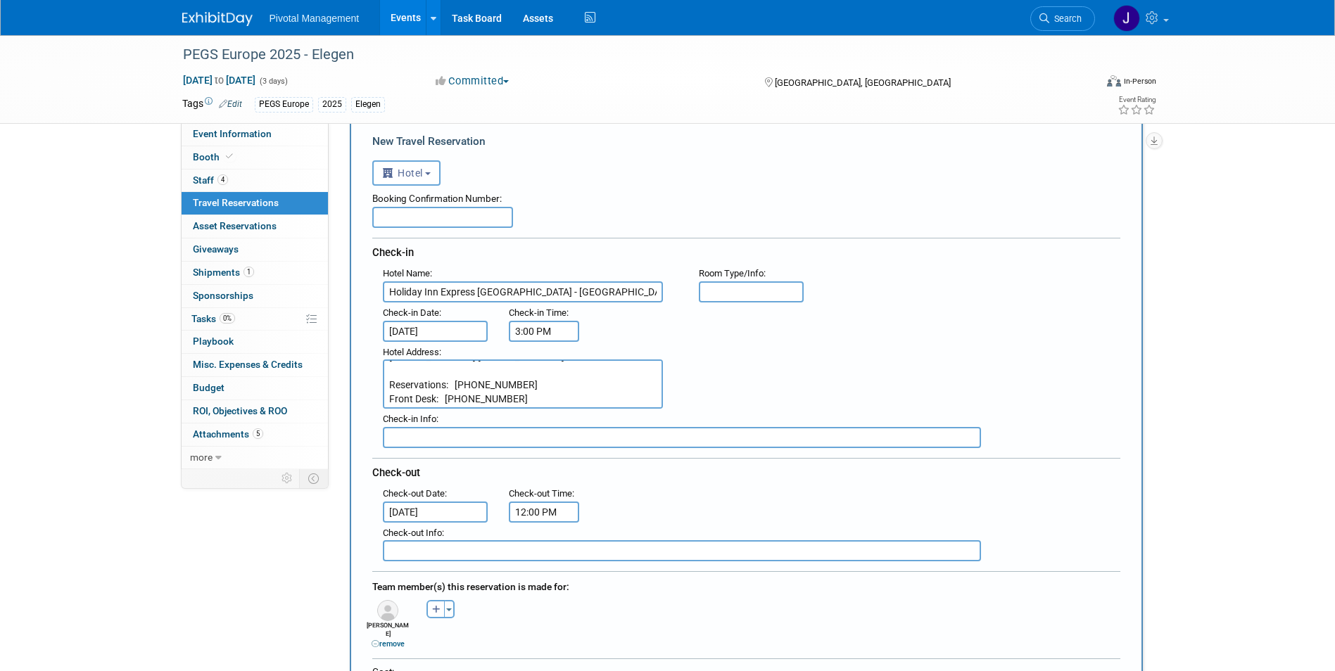
scroll to position [14, 0]
click at [833, 494] on div ": Check-out Date : Nov 14, 2025 Check-out Time : 12:00 PM" at bounding box center [751, 503] width 759 height 39
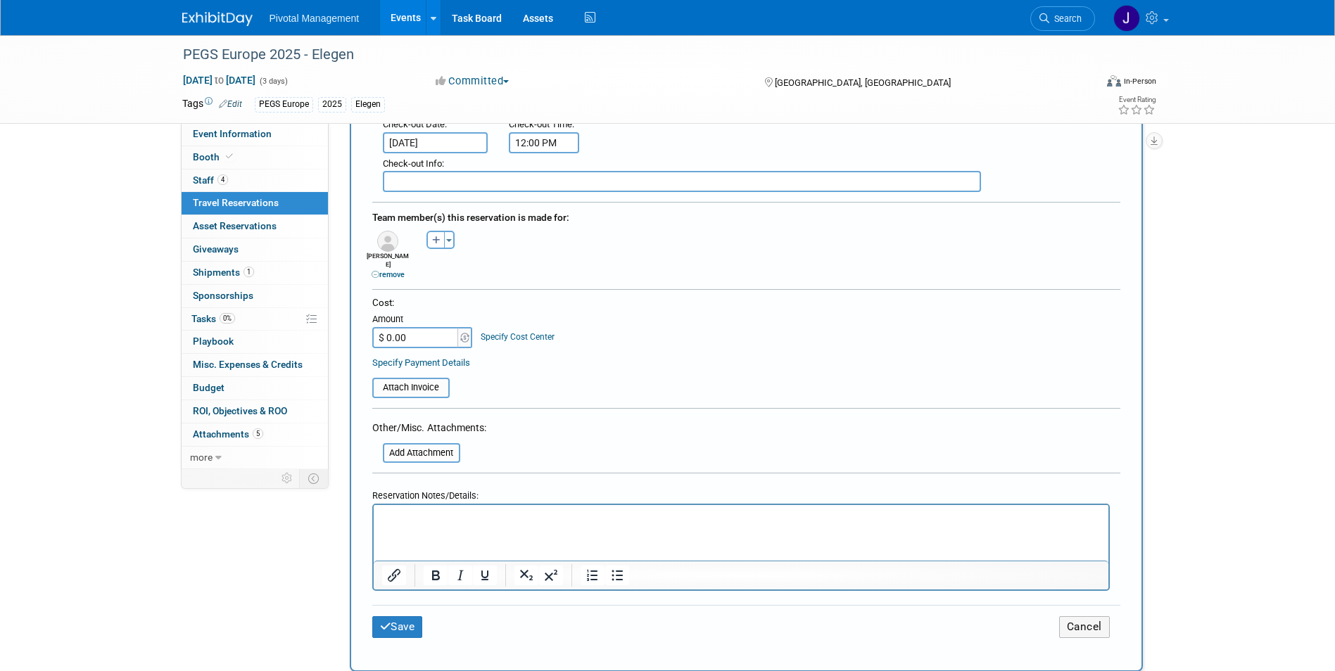
scroll to position [524, 0]
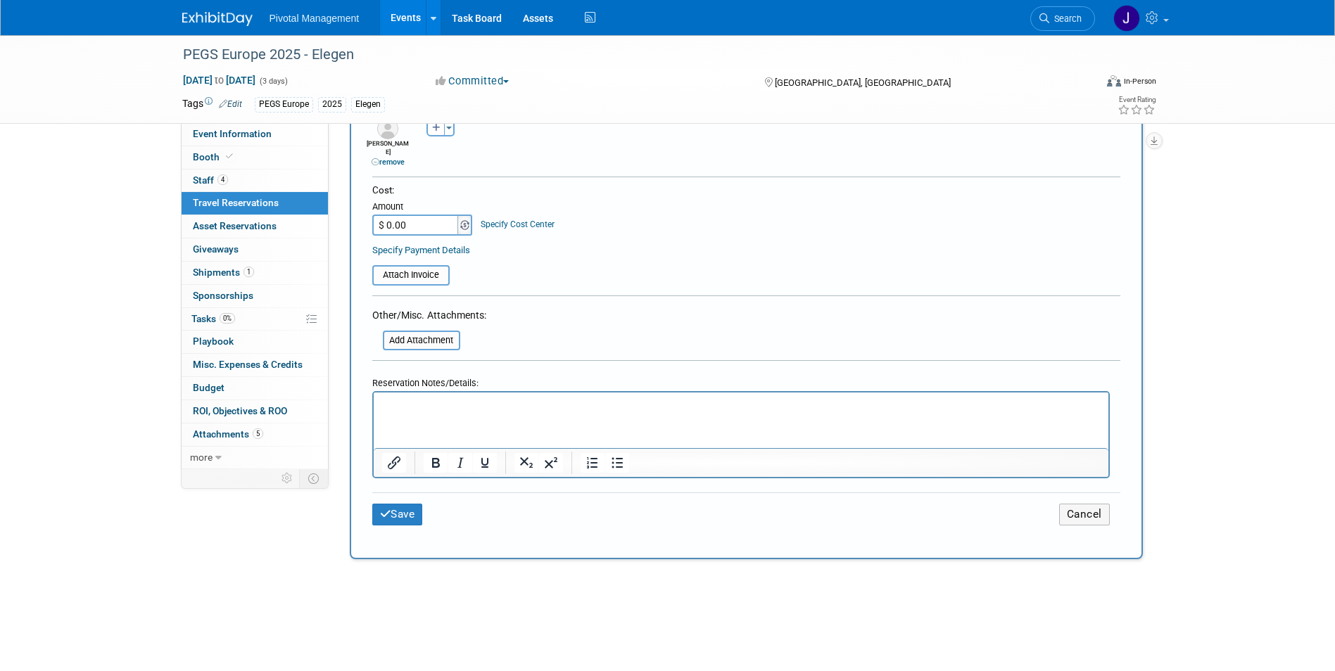
click at [463, 220] on img at bounding box center [464, 225] width 9 height 10
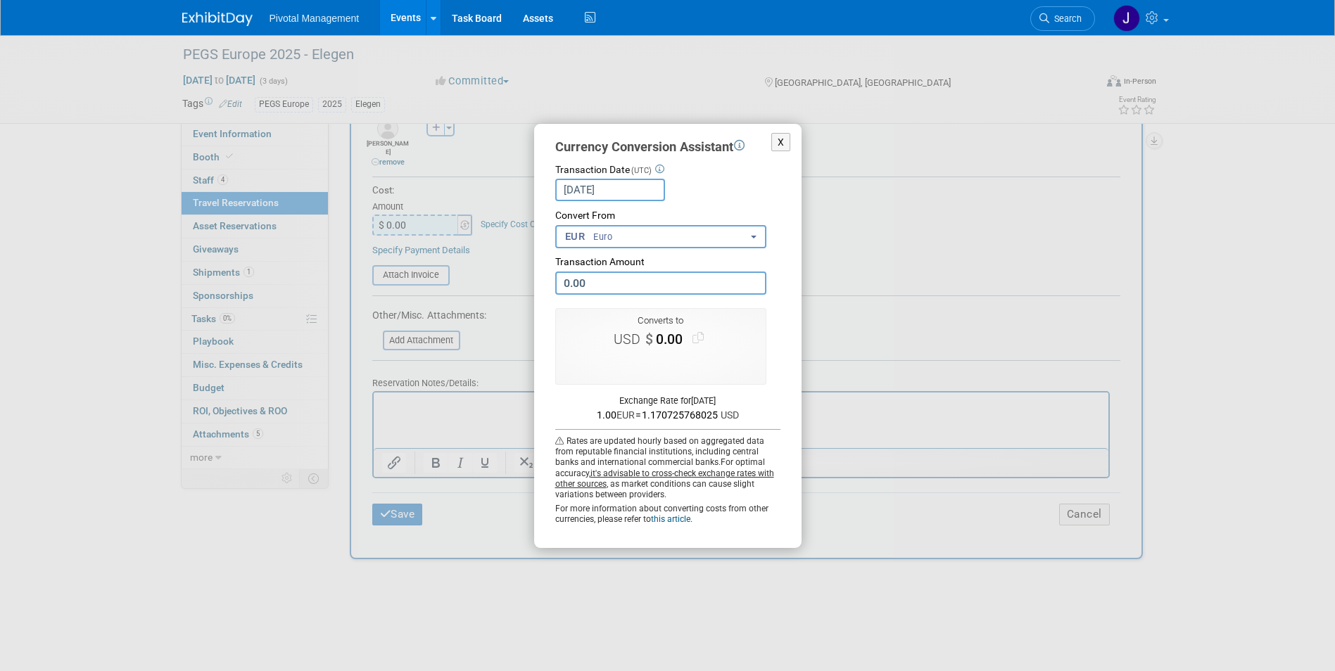
click at [607, 284] on input "0.00" at bounding box center [660, 283] width 211 height 23
drag, startPoint x: 609, startPoint y: 279, endPoint x: 544, endPoint y: 276, distance: 64.8
click at [544, 276] on div "X Currency Conversion Assistant Transaction Date (UTC) Aug 13, 2025 Loading Rat…" at bounding box center [667, 336] width 267 height 424
paste input "685"
type input "685.00"
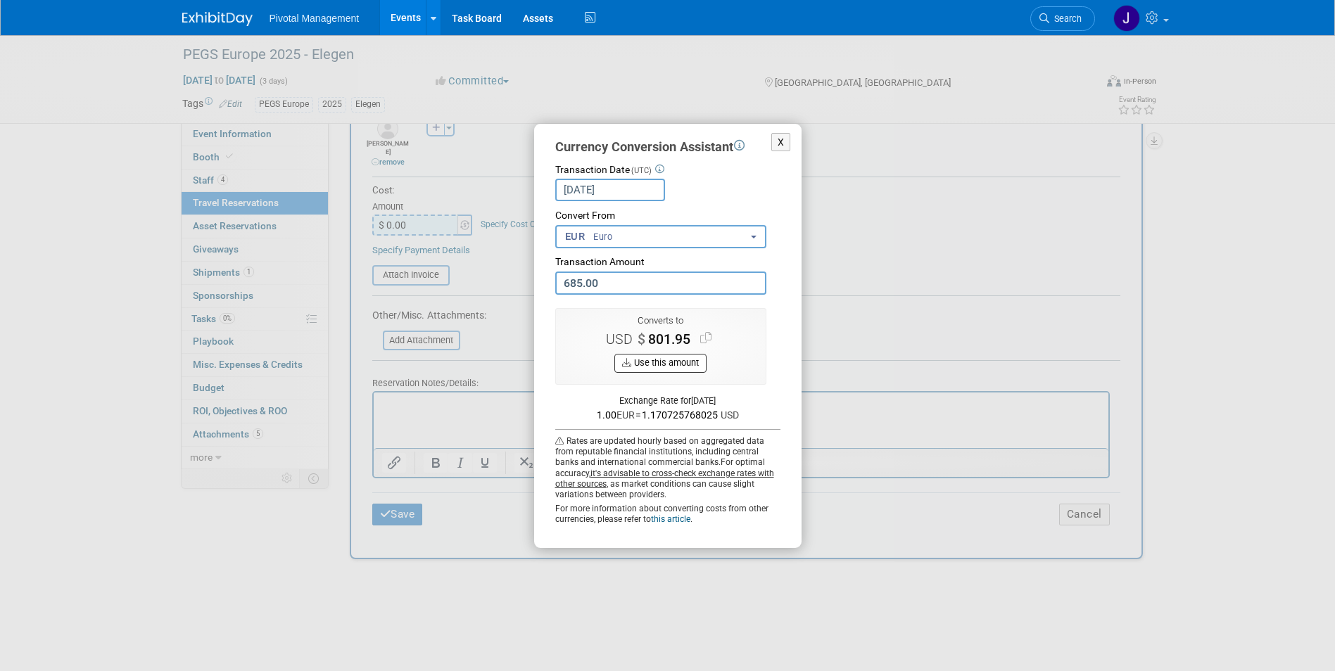
click at [683, 359] on button "Use this amount" at bounding box center [660, 363] width 92 height 19
type input "$ 801.95"
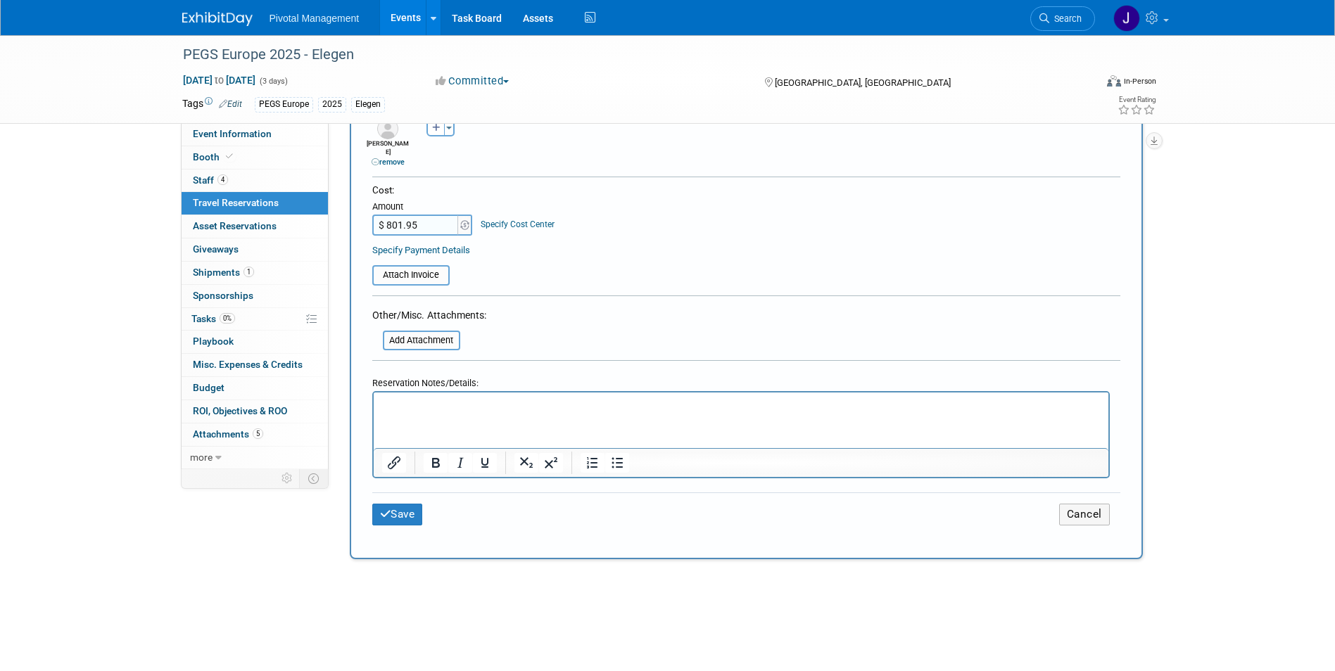
click at [461, 413] on html at bounding box center [740, 403] width 735 height 20
click at [464, 409] on p "685.00 EUR" at bounding box center [740, 405] width 719 height 15
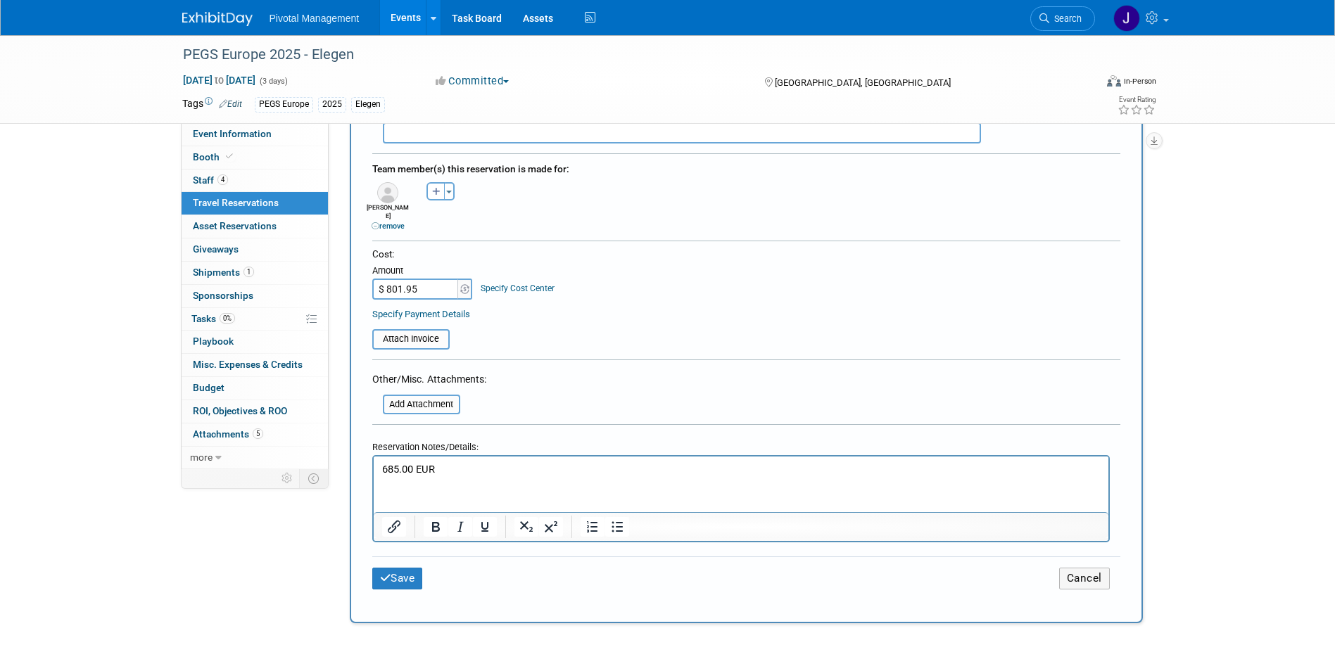
click at [465, 398] on form "<i class="fas fa-plane" style="padding: 6px 4px 6px 1px;"></i> Flight <i class=…" at bounding box center [746, 171] width 748 height 873
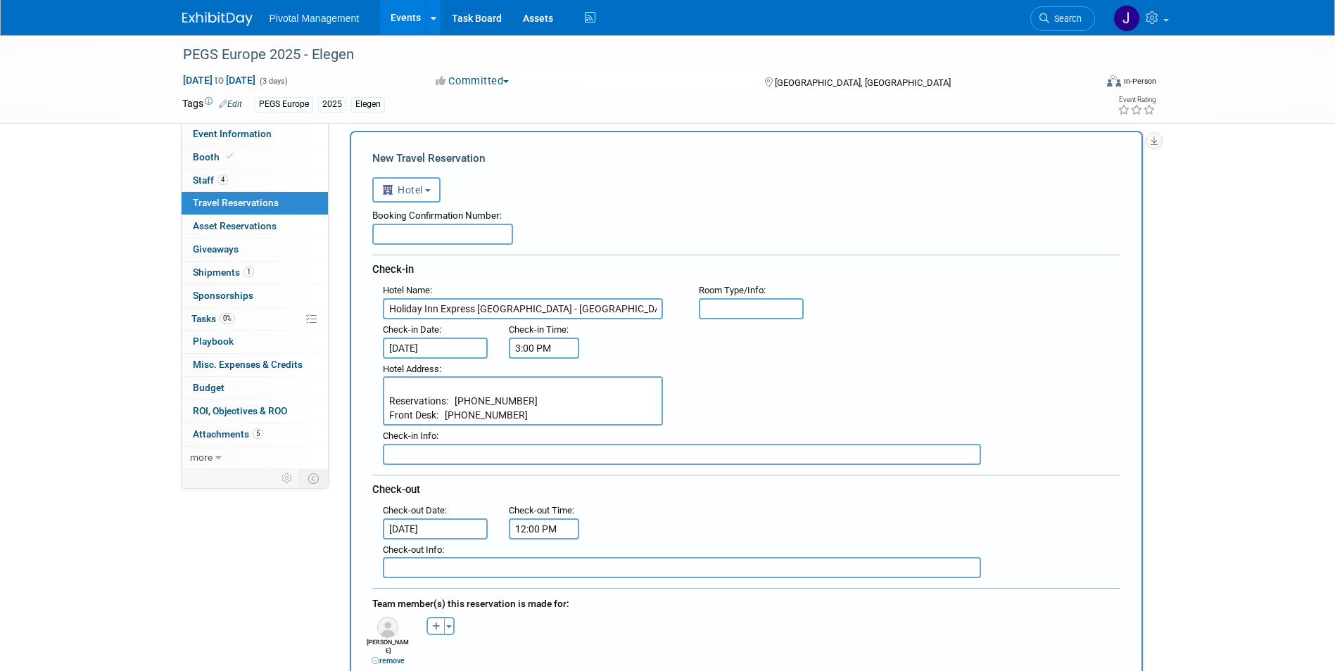
scroll to position [0, 0]
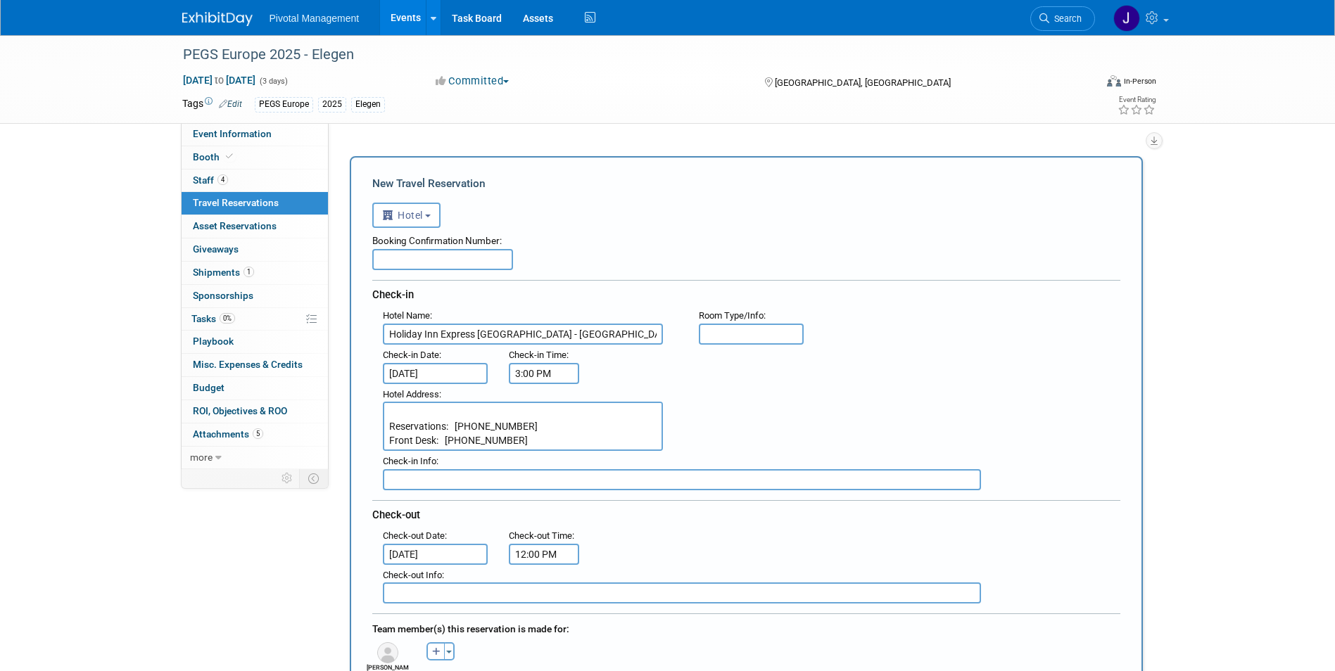
click at [415, 263] on input "text" at bounding box center [442, 259] width 141 height 21
paste input "21207022"
type input "21207022"
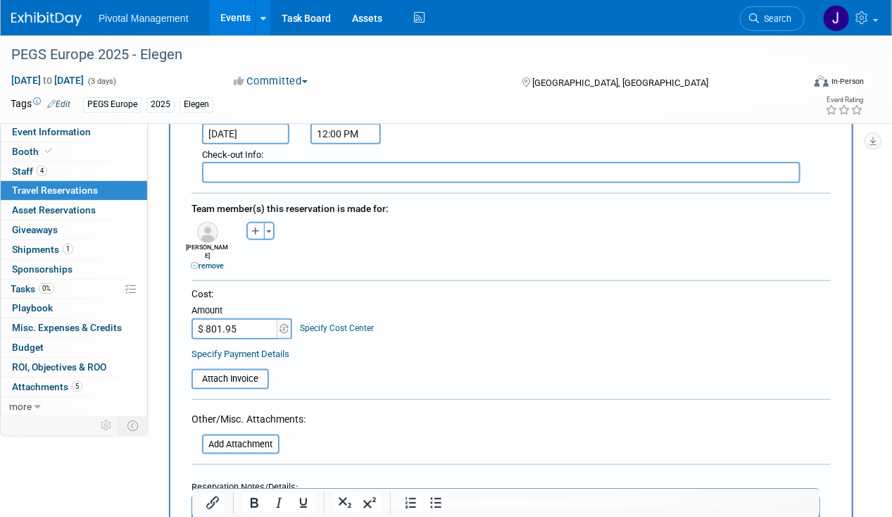
scroll to position [506, 0]
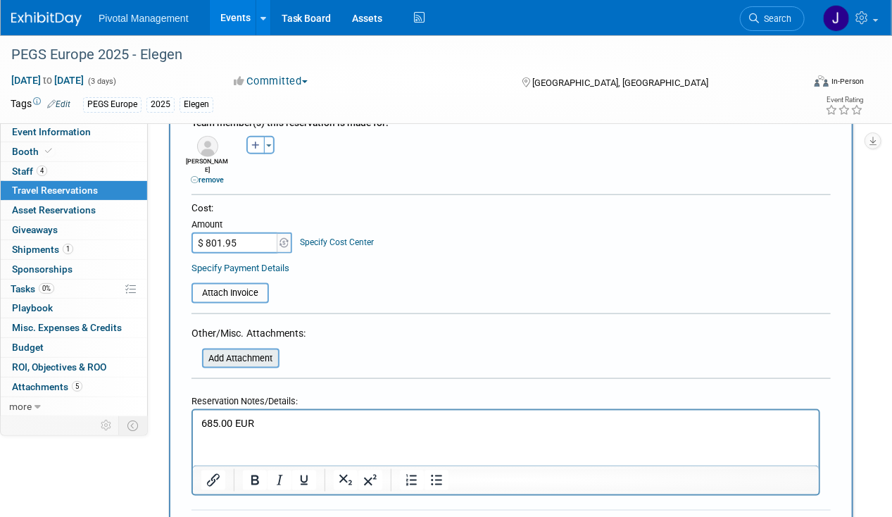
click at [243, 350] on input "file" at bounding box center [195, 358] width 168 height 17
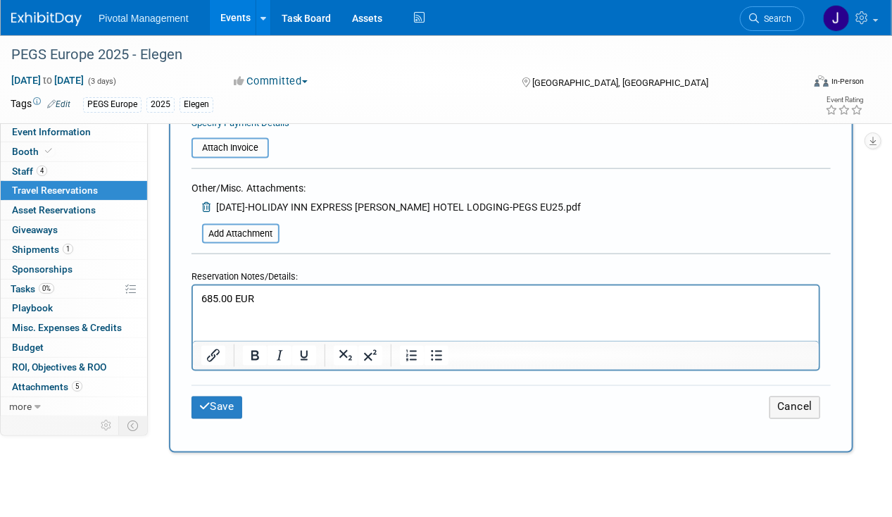
scroll to position [771, 0]
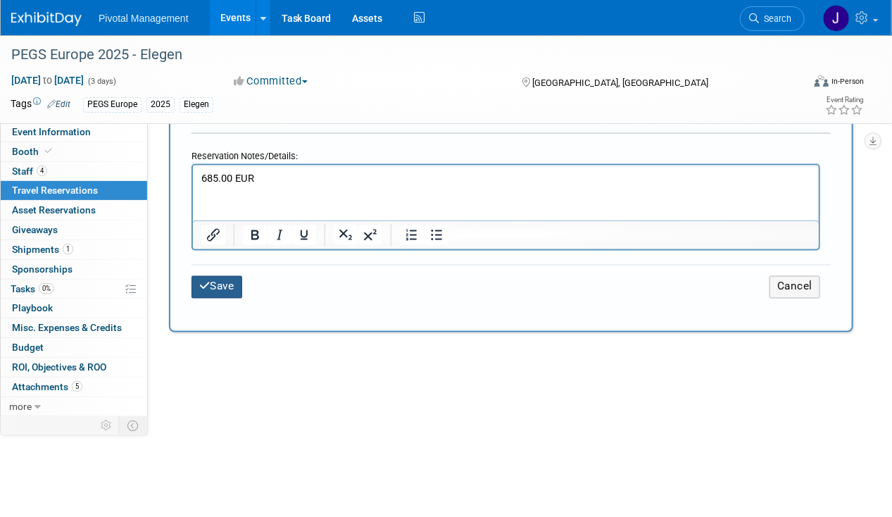
click at [217, 276] on button "Save" at bounding box center [216, 287] width 51 height 22
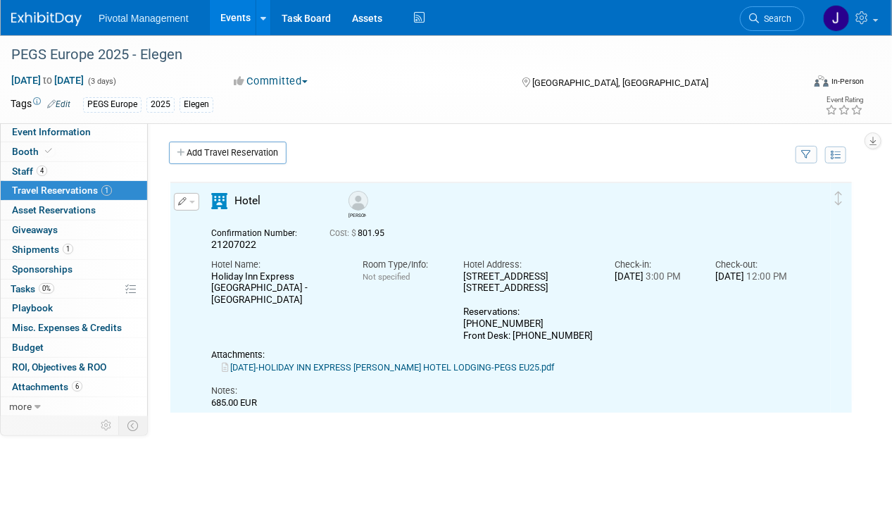
scroll to position [0, 0]
click at [187, 201] on button "button" at bounding box center [186, 202] width 25 height 18
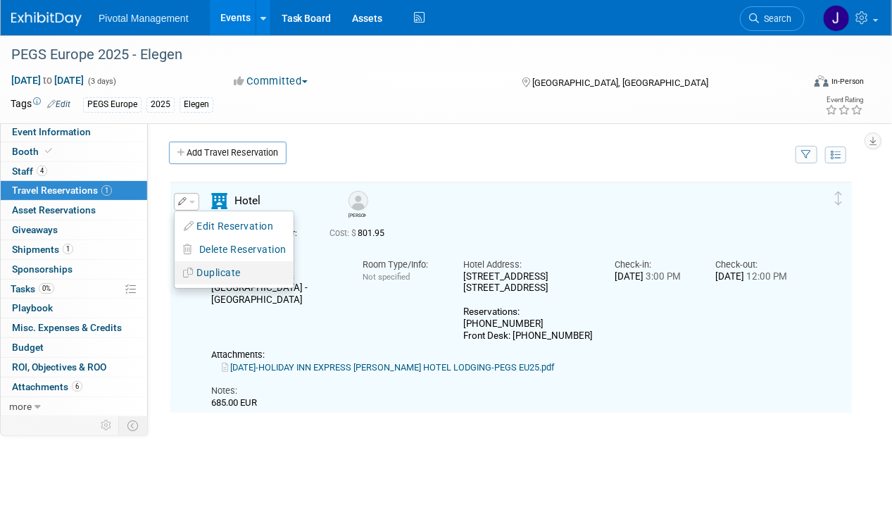
click at [209, 267] on button "Duplicate" at bounding box center [234, 273] width 119 height 20
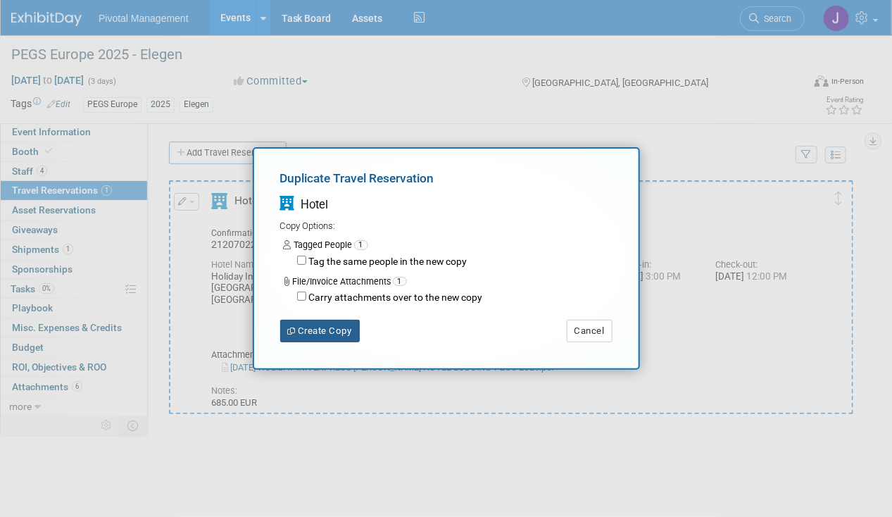
click at [348, 325] on button "Create Copy" at bounding box center [320, 331] width 80 height 23
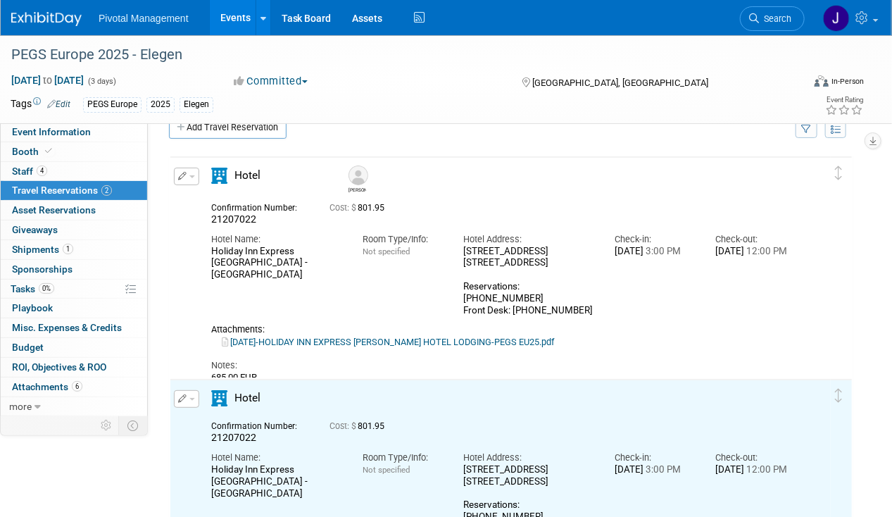
click at [187, 399] on button "button" at bounding box center [186, 399] width 25 height 18
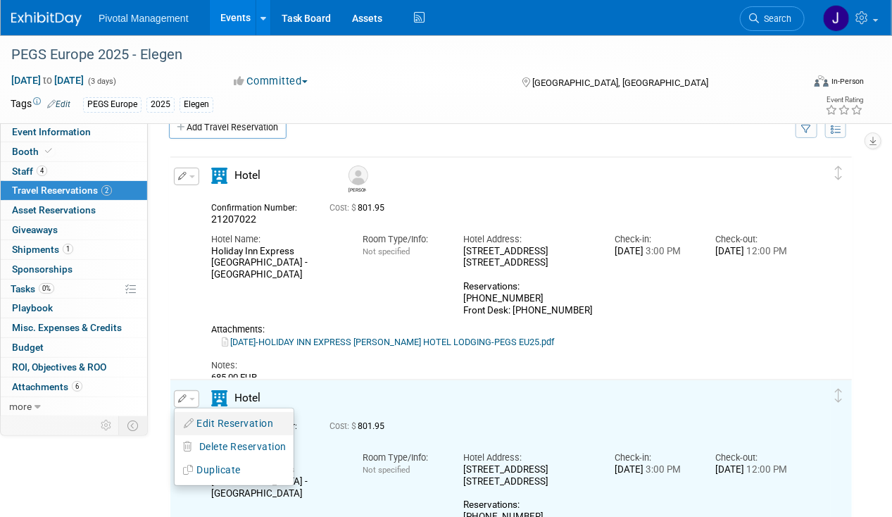
click at [232, 422] on button "Edit Reservation" at bounding box center [234, 423] width 119 height 20
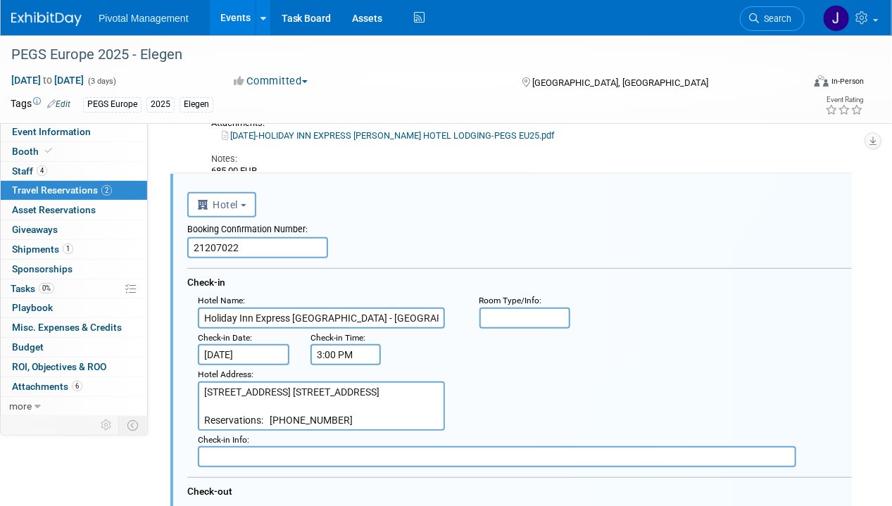
scroll to position [248, 0]
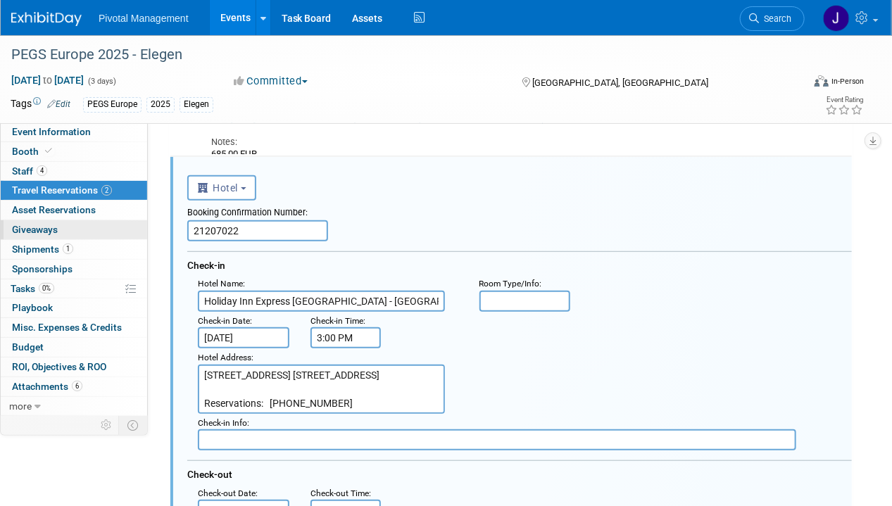
drag, startPoint x: 268, startPoint y: 235, endPoint x: 141, endPoint y: 227, distance: 127.6
click at [141, 227] on div "Event Information Event Info Booth Booth 4 Staff 4 Staff 2 Travel Reservations …" at bounding box center [446, 372] width 892 height 1171
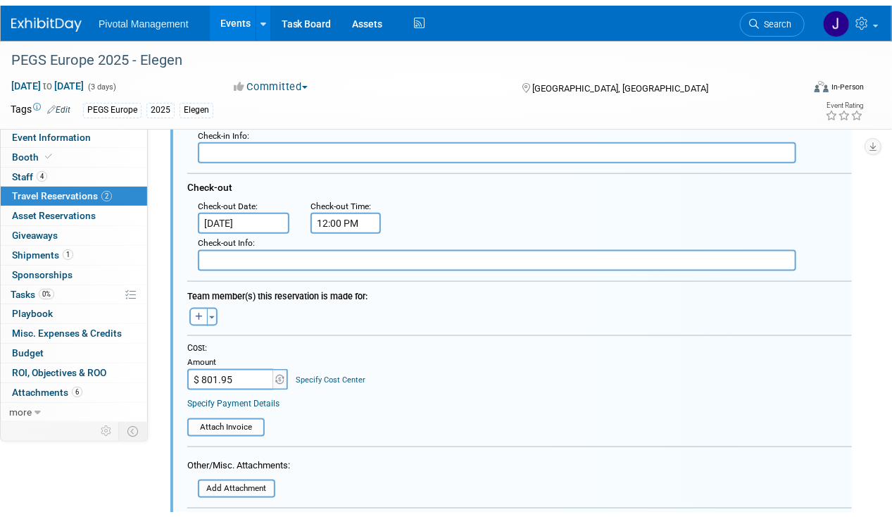
scroll to position [856, 0]
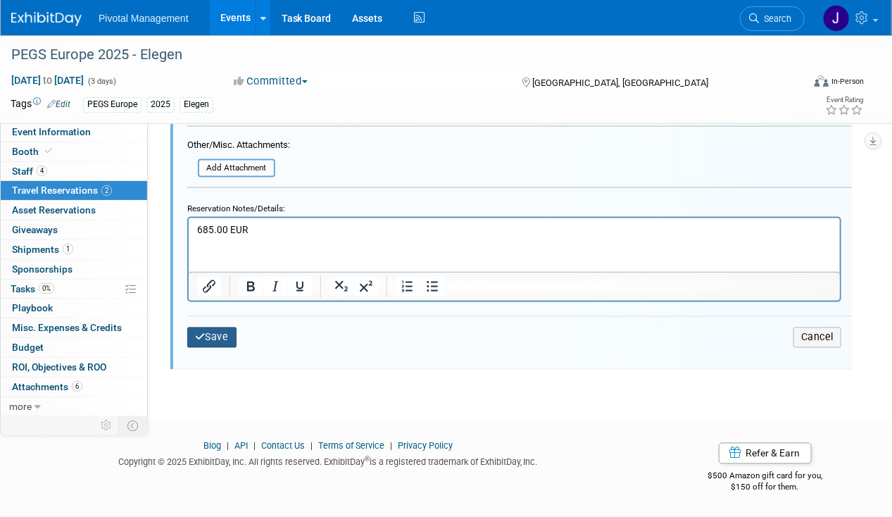
drag, startPoint x: 237, startPoint y: 330, endPoint x: 281, endPoint y: 320, distance: 44.7
click at [236, 330] on button "Save" at bounding box center [211, 337] width 49 height 20
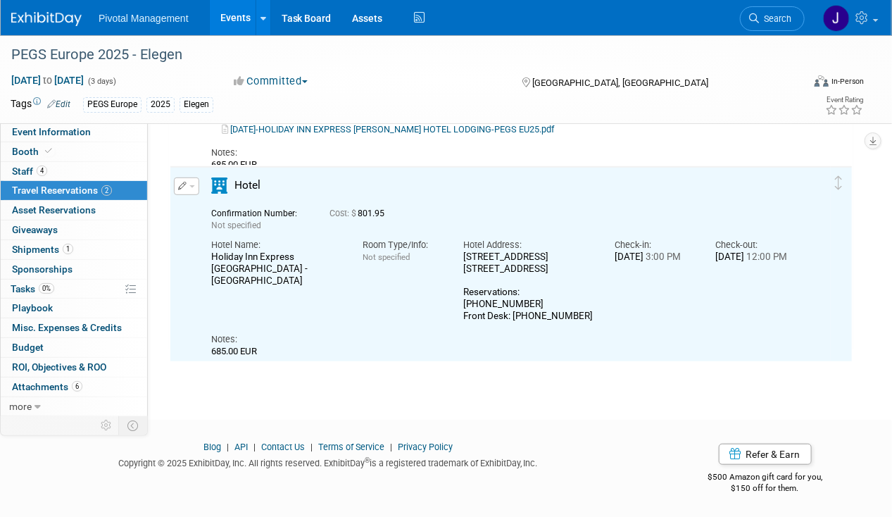
scroll to position [0, 0]
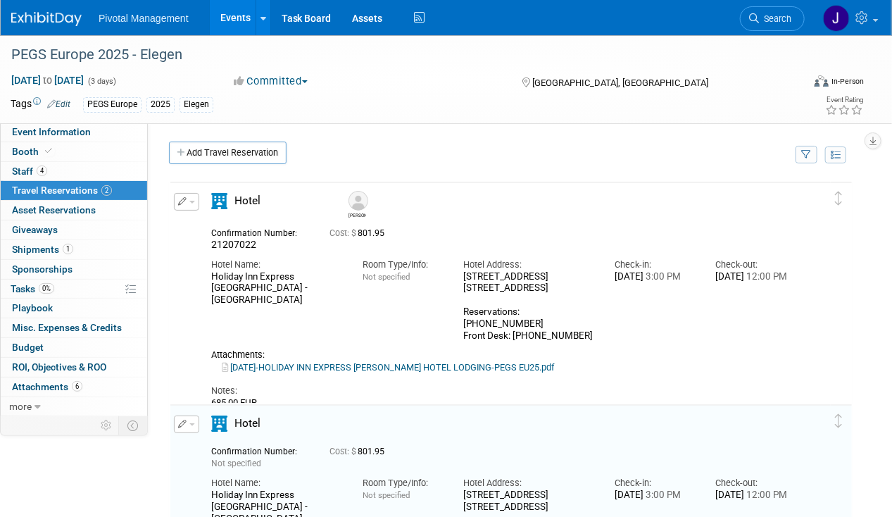
click at [23, 18] on img at bounding box center [46, 19] width 70 height 14
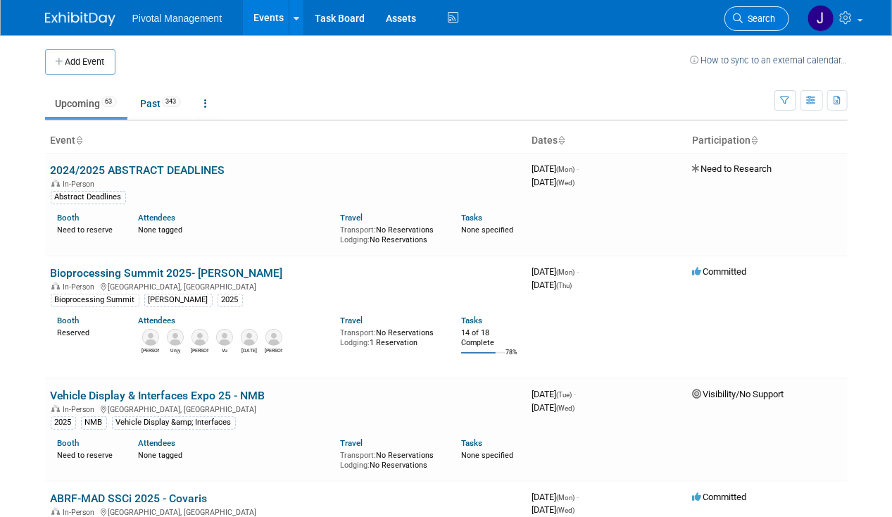
click at [752, 13] on span "Search" at bounding box center [759, 18] width 32 height 11
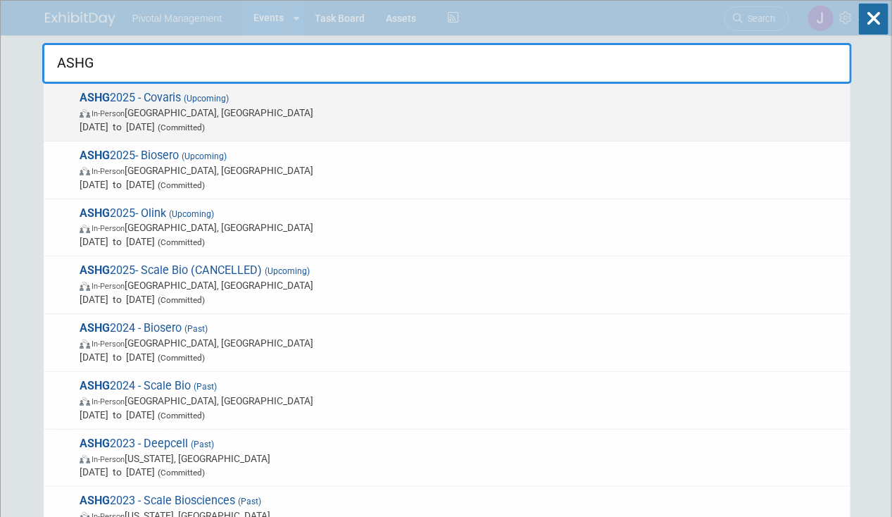
type input "ASHG"
click at [431, 121] on span "[DATE] to [DATE] (Committed)" at bounding box center [462, 127] width 764 height 14
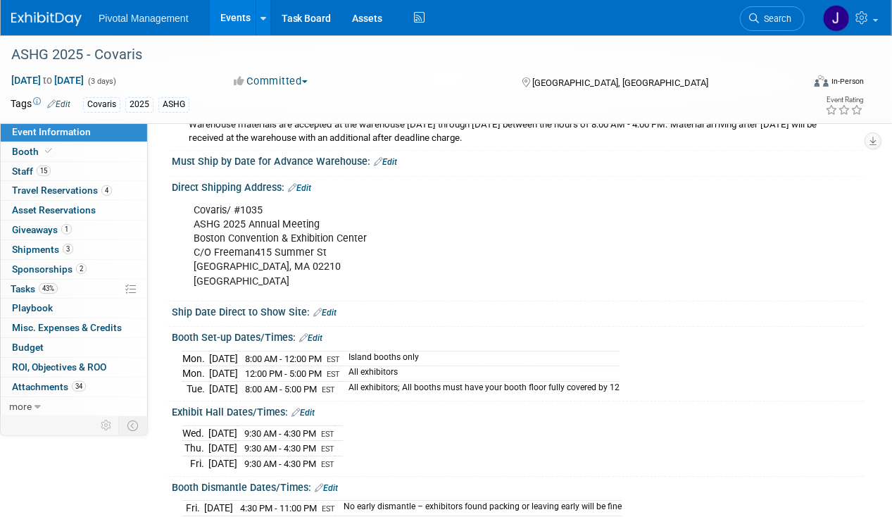
scroll to position [1647, 0]
